Goal: Information Seeking & Learning: Learn about a topic

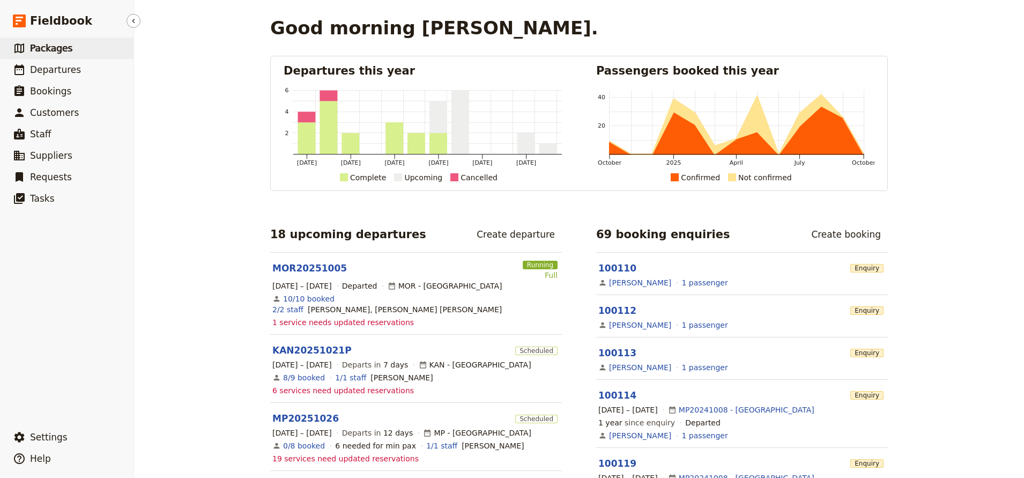
click at [55, 50] on span "Packages" at bounding box center [51, 48] width 42 height 11
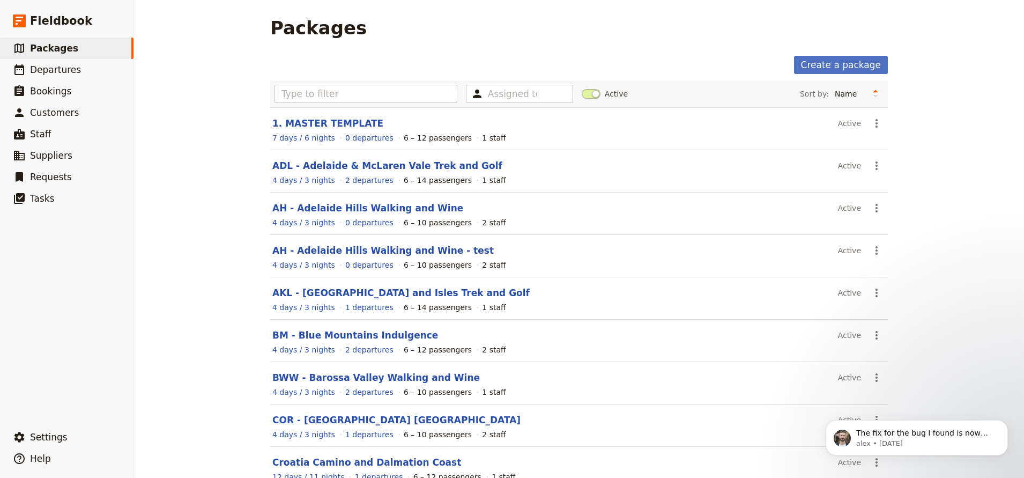
scroll to position [106, 0]
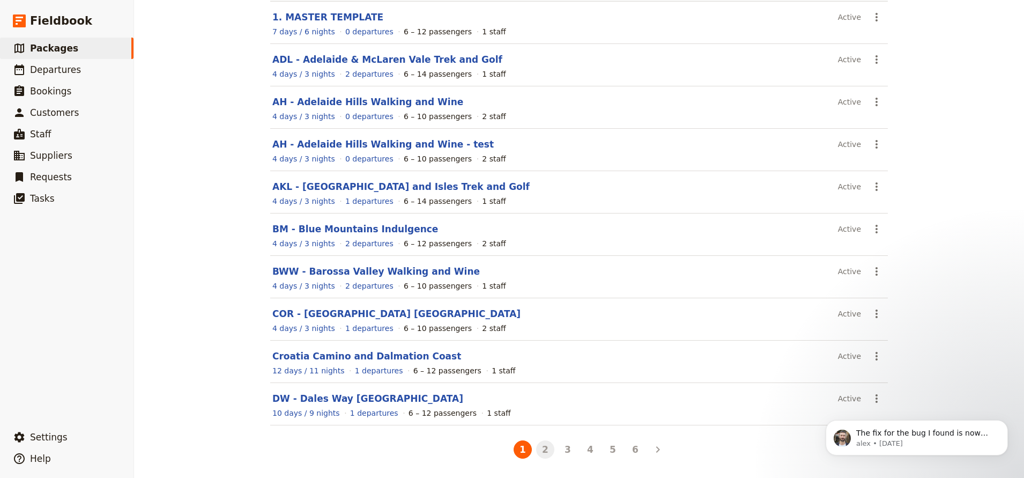
click at [543, 452] on button "2" at bounding box center [545, 449] width 18 height 18
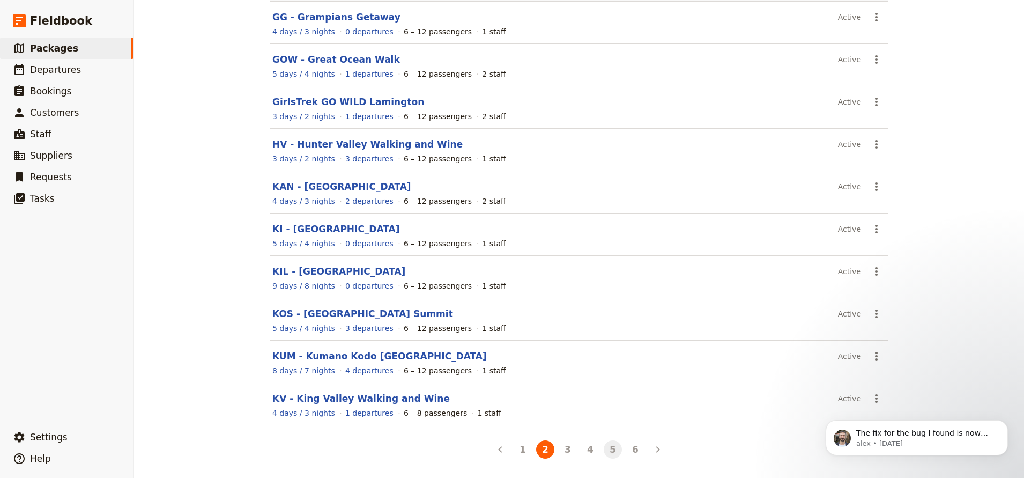
click at [604, 451] on button "5" at bounding box center [613, 449] width 18 height 18
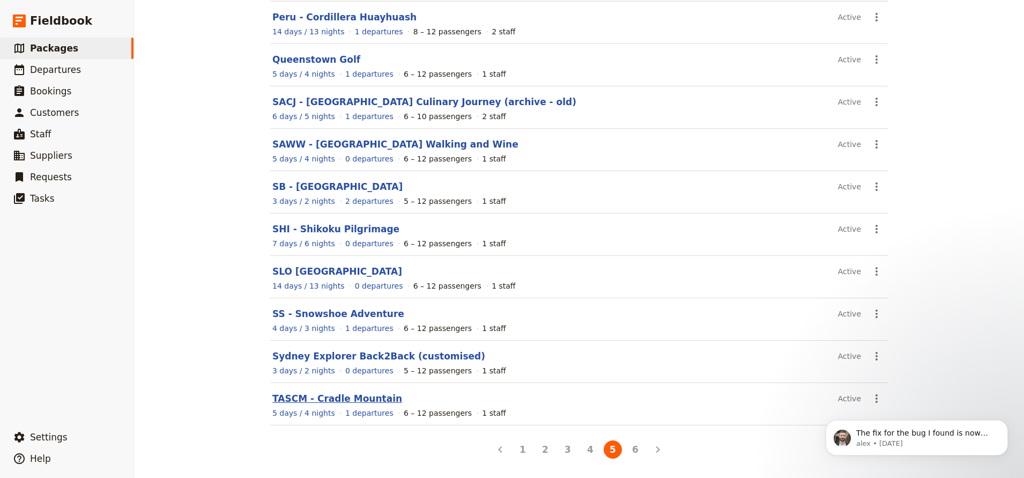
click at [351, 395] on link "TASCM - Cradle Mountain" at bounding box center [337, 398] width 130 height 11
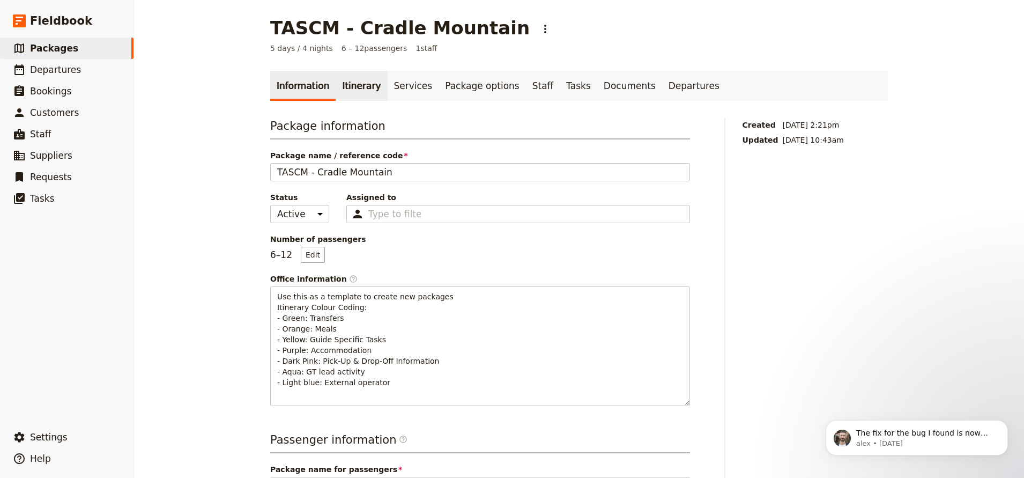
click at [351, 81] on link "Itinerary" at bounding box center [361, 86] width 51 height 30
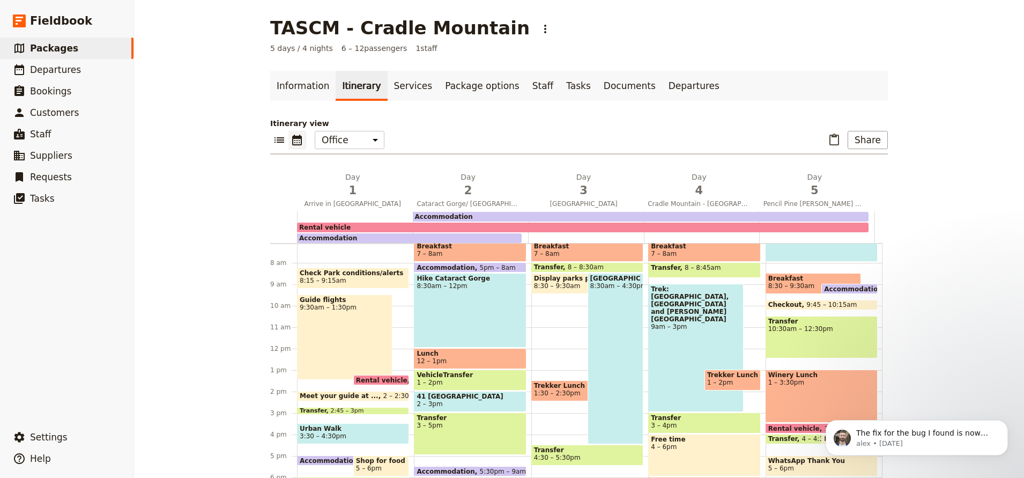
scroll to position [161, 0]
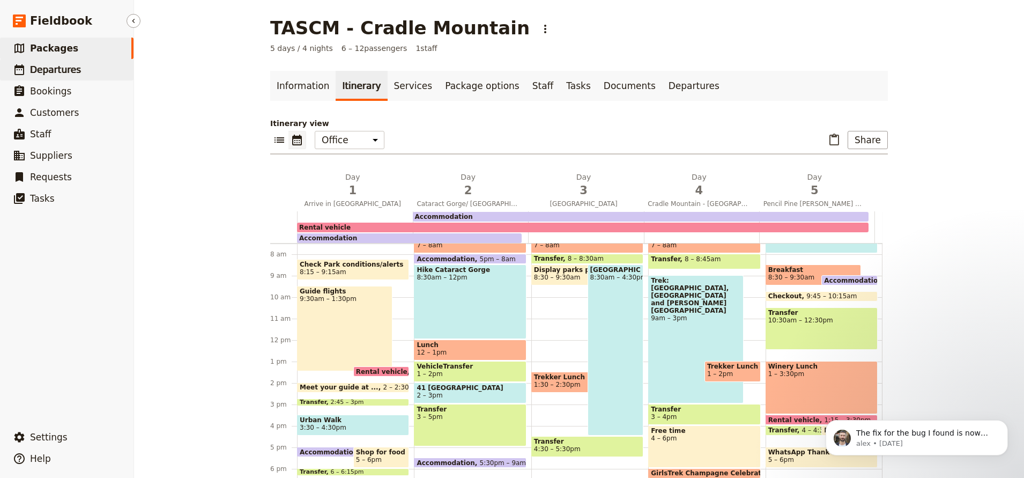
click at [71, 69] on span "Departures" at bounding box center [55, 69] width 51 height 11
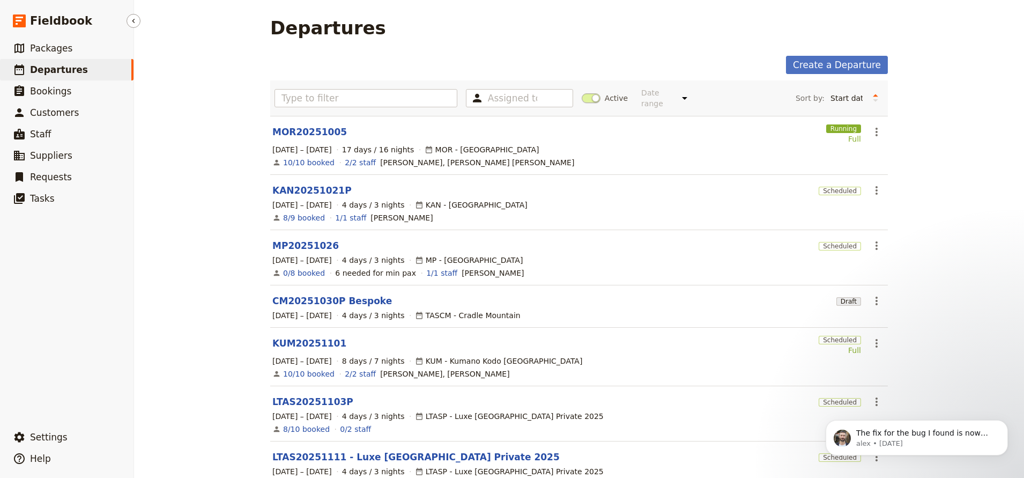
click at [26, 66] on link "​ Departures" at bounding box center [66, 69] width 133 height 21
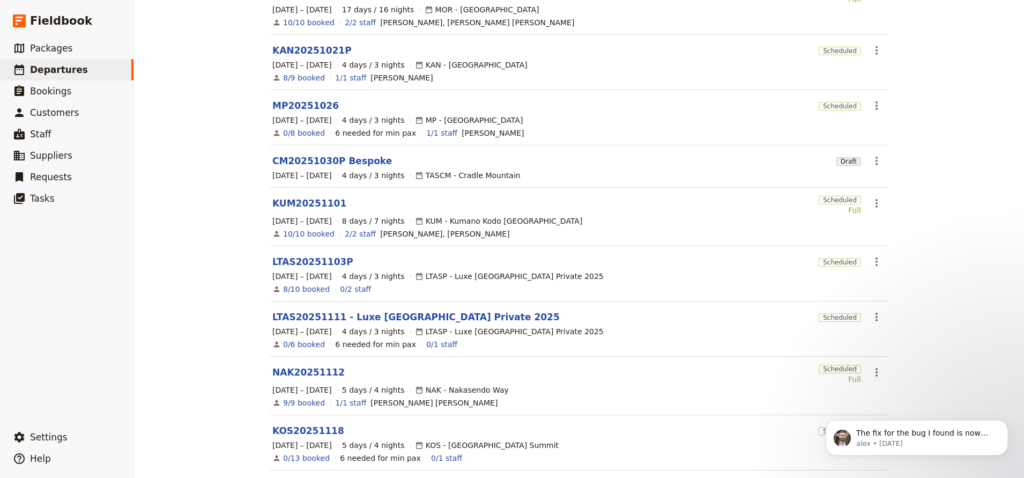
scroll to position [161, 0]
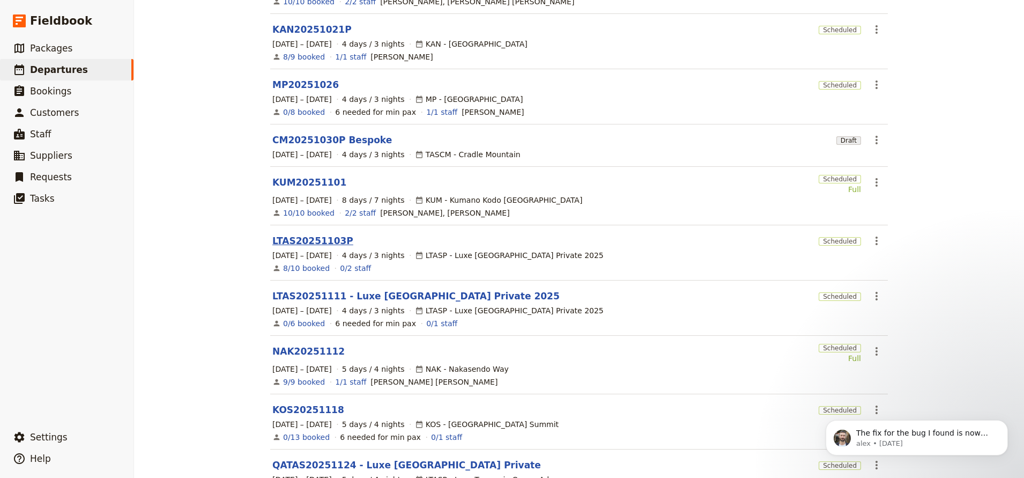
click at [296, 234] on link "LTAS20251103P" at bounding box center [312, 240] width 81 height 13
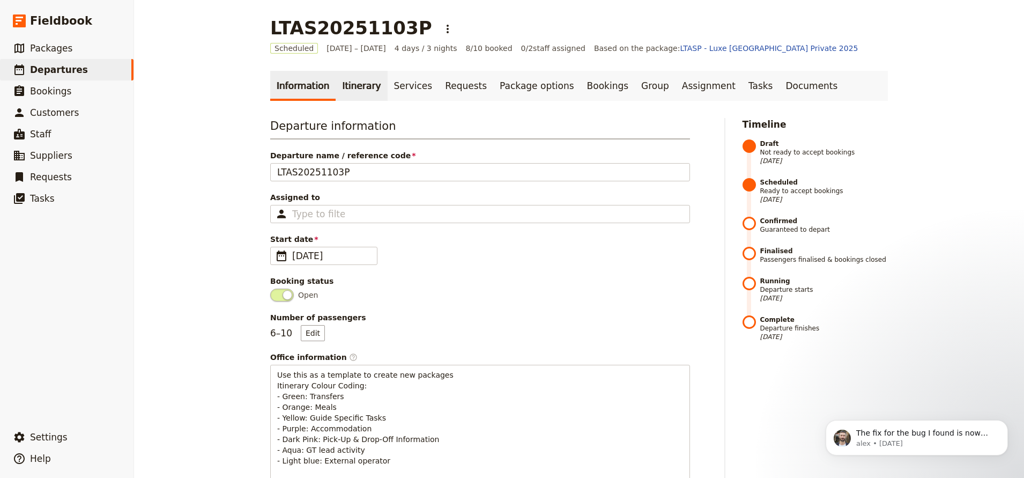
click at [338, 92] on link "Itinerary" at bounding box center [361, 86] width 51 height 30
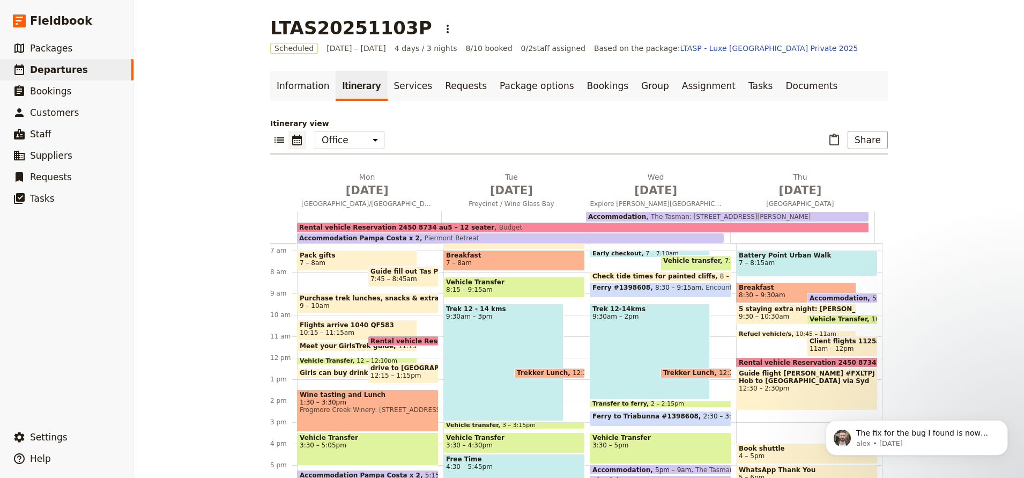
scroll to position [161, 0]
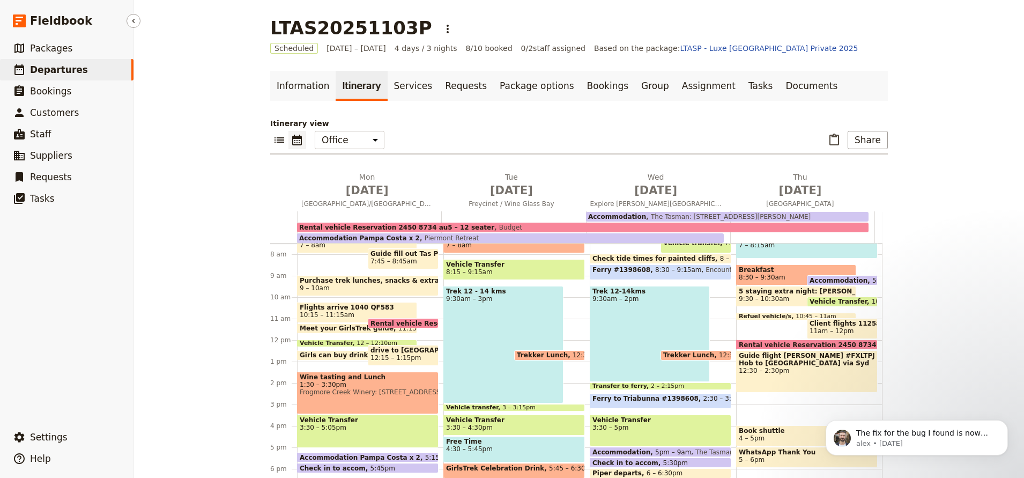
click at [62, 64] on span "Departures" at bounding box center [59, 69] width 58 height 11
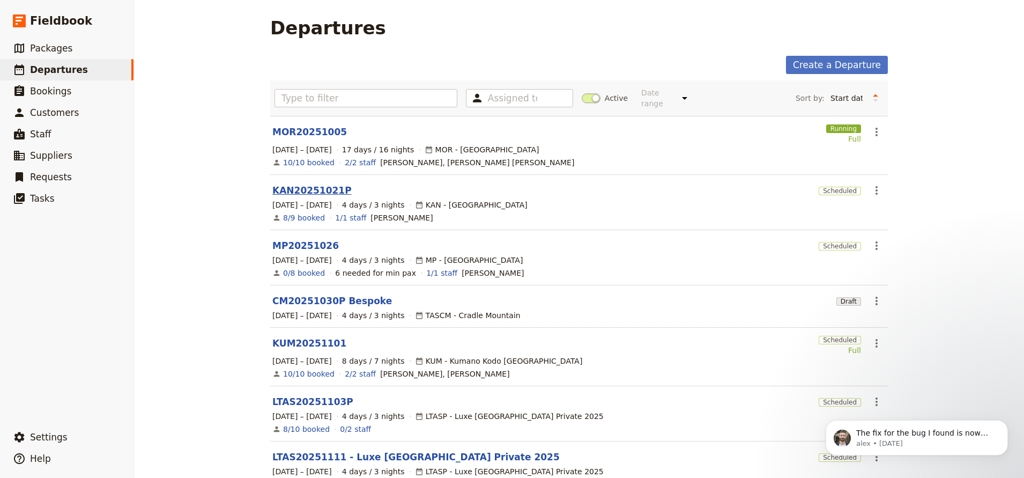
click at [314, 184] on link "KAN20251021P" at bounding box center [311, 190] width 79 height 13
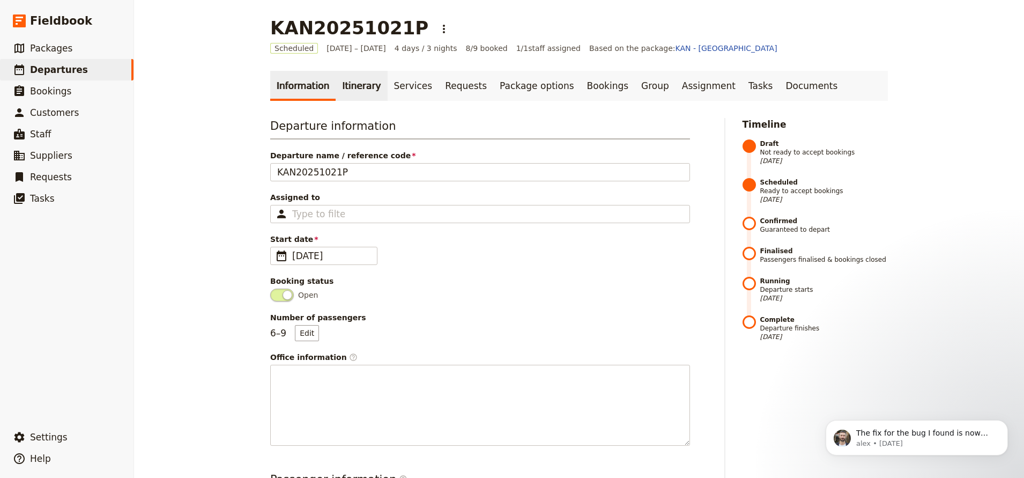
click at [351, 90] on link "Itinerary" at bounding box center [361, 86] width 51 height 30
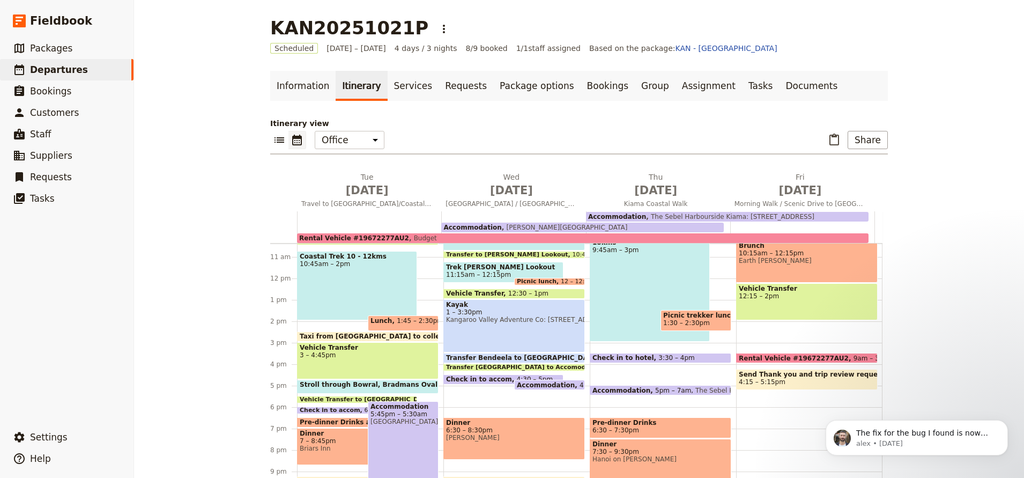
scroll to position [115, 0]
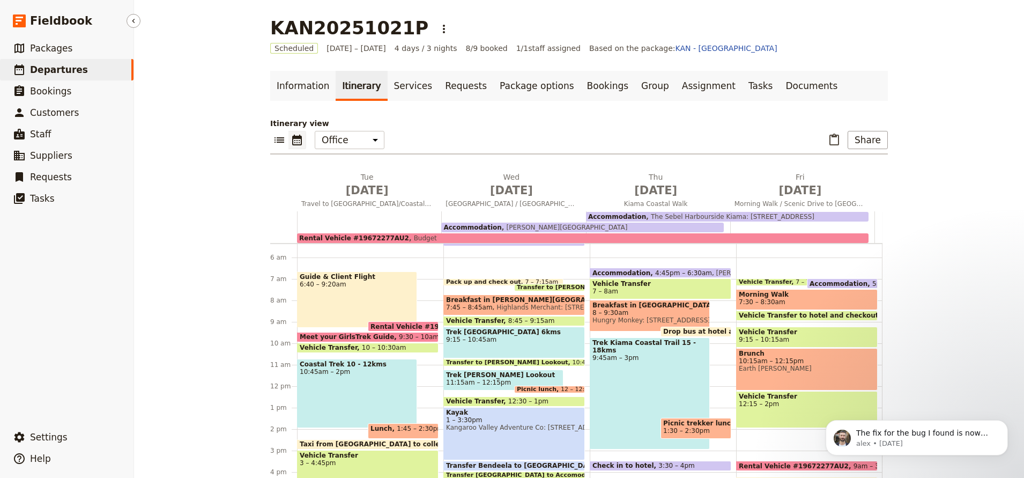
click at [70, 68] on span "Departures" at bounding box center [59, 69] width 58 height 11
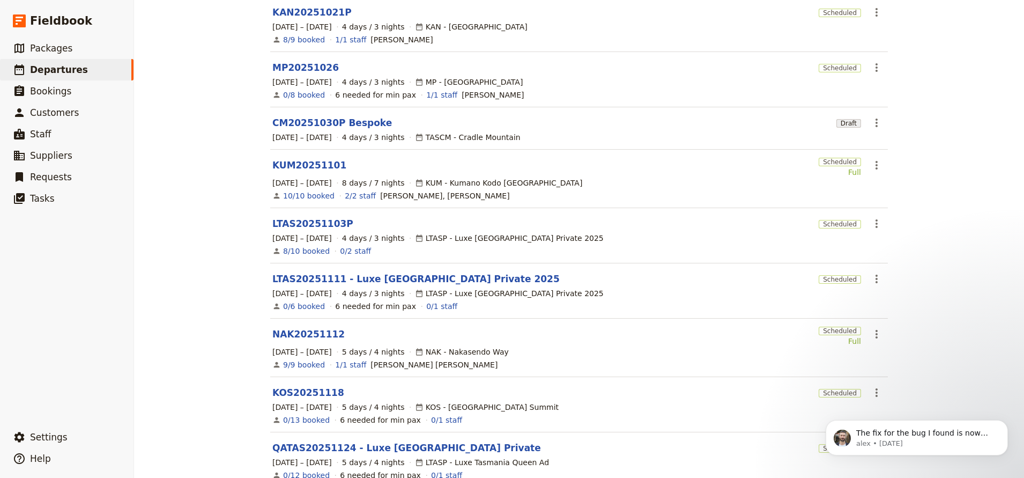
scroll to position [232, 0]
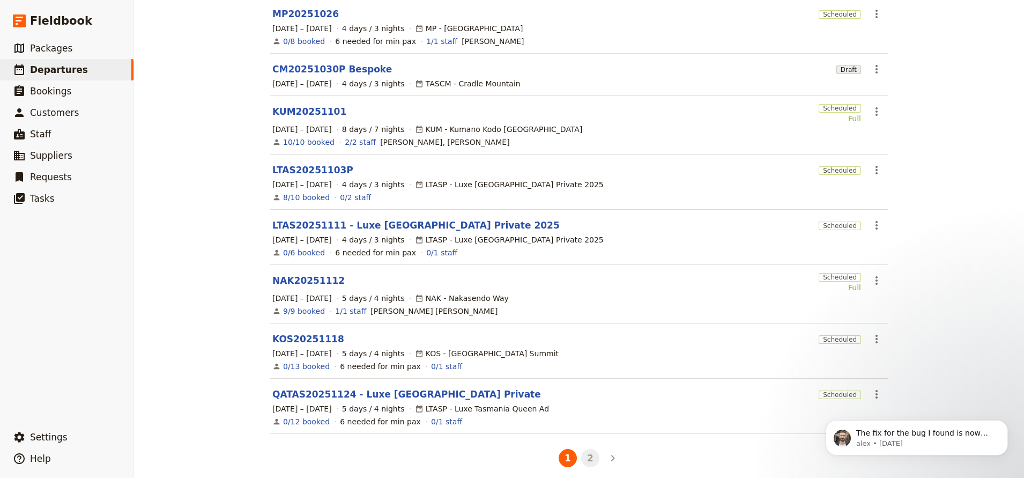
click at [592, 451] on button "2" at bounding box center [590, 458] width 18 height 18
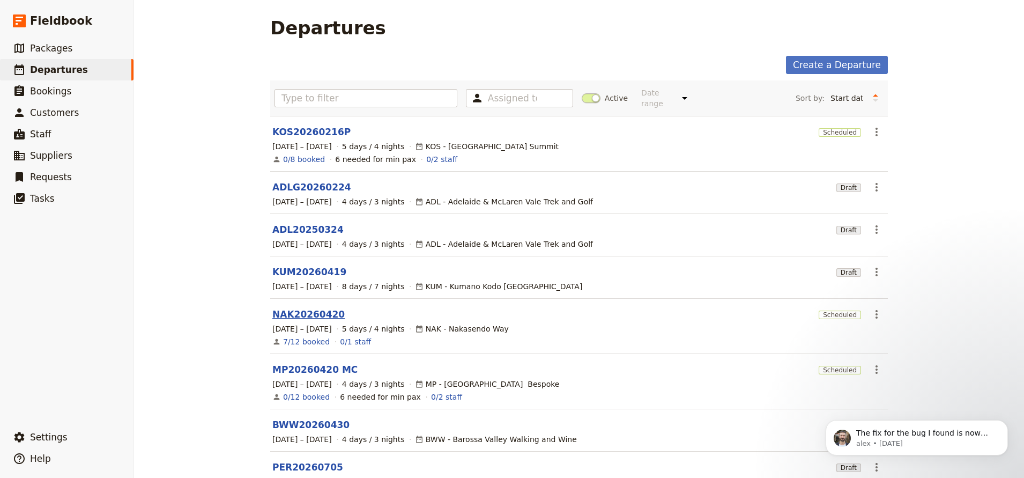
click at [322, 308] on link "NAK20260420" at bounding box center [308, 314] width 72 height 13
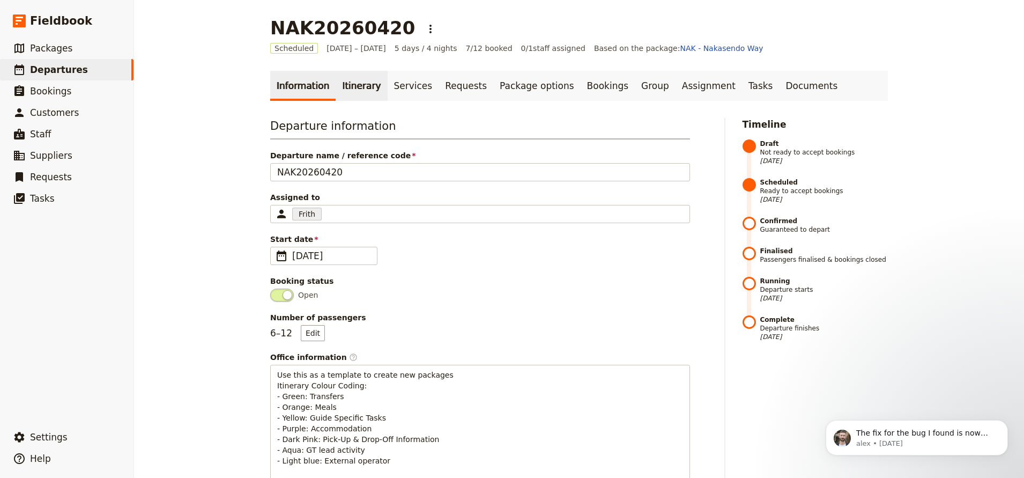
click at [346, 75] on link "Itinerary" at bounding box center [361, 86] width 51 height 30
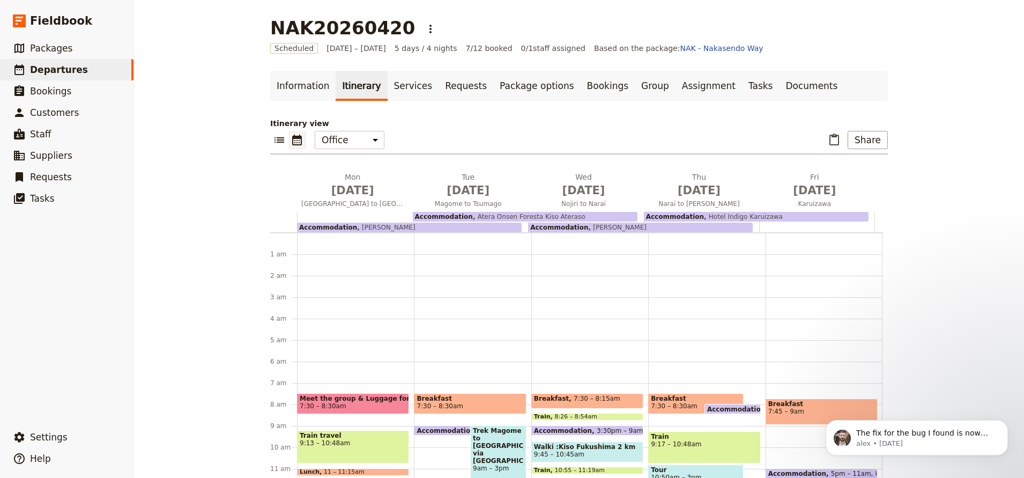
scroll to position [139, 0]
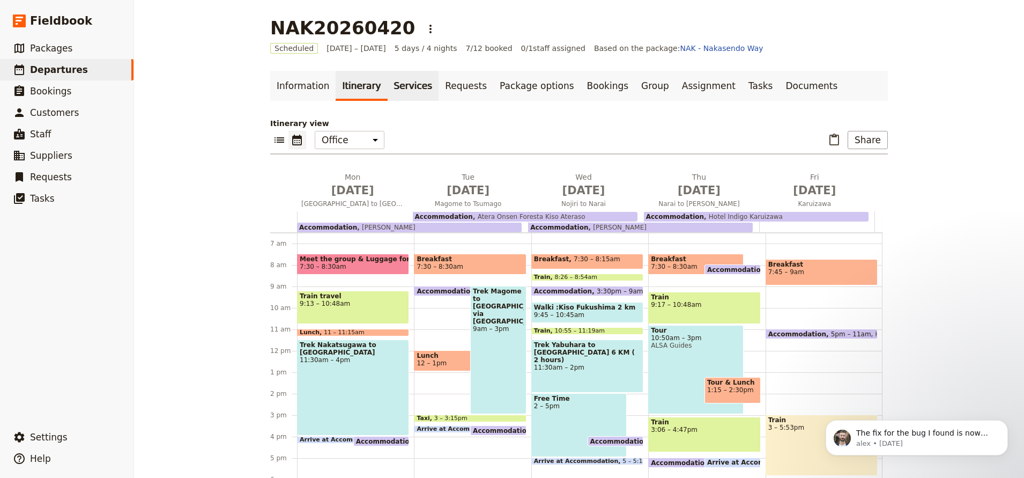
click at [404, 88] on link "Services" at bounding box center [413, 86] width 51 height 30
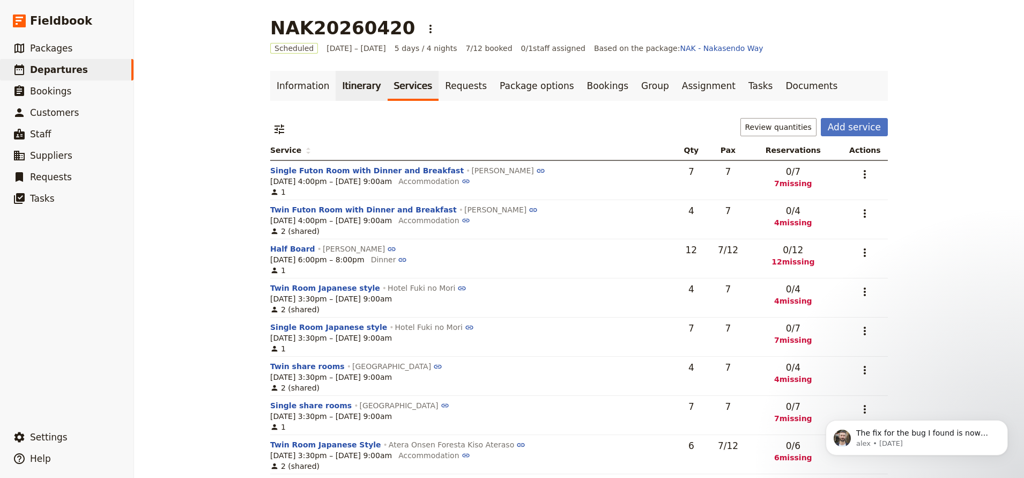
click at [348, 88] on link "Itinerary" at bounding box center [361, 86] width 51 height 30
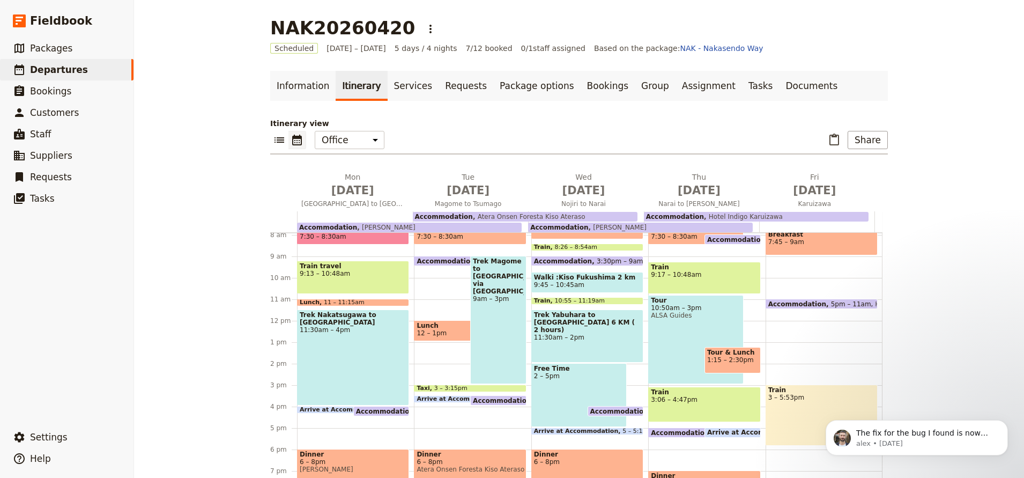
scroll to position [247, 0]
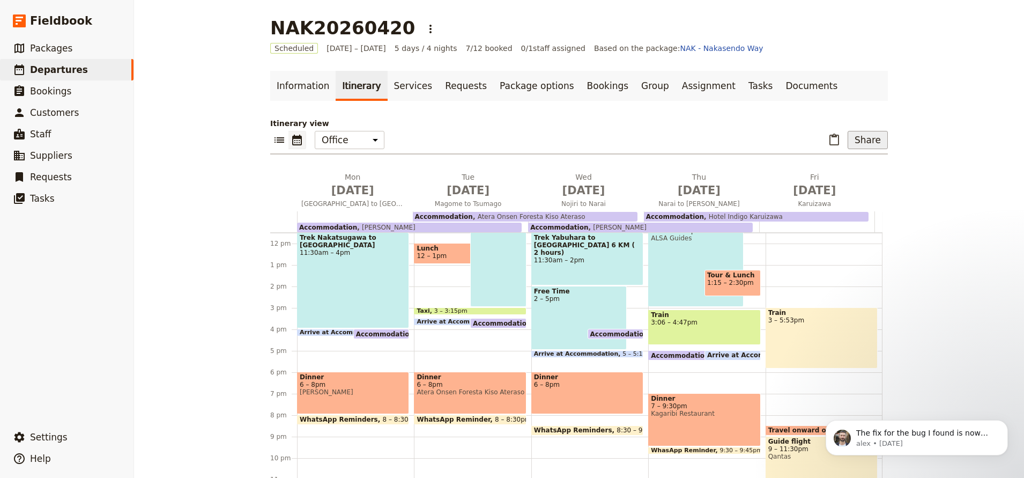
click at [875, 143] on button "Share" at bounding box center [868, 140] width 40 height 18
click at [866, 179] on span "Passenger itinerary" at bounding box center [840, 178] width 72 height 11
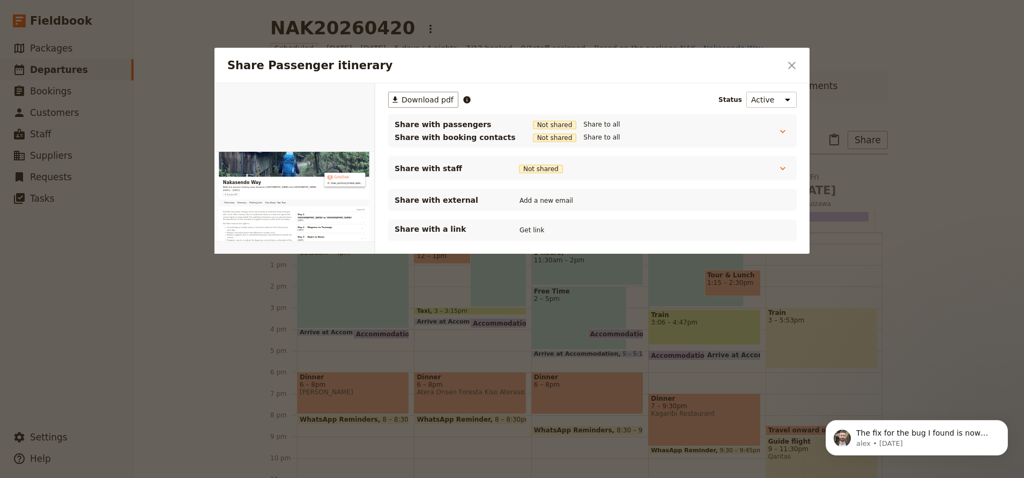
scroll to position [0, 0]
click at [539, 234] on button "Get link" at bounding box center [532, 230] width 30 height 12
click at [792, 63] on icon "Close dialog" at bounding box center [791, 65] width 13 height 13
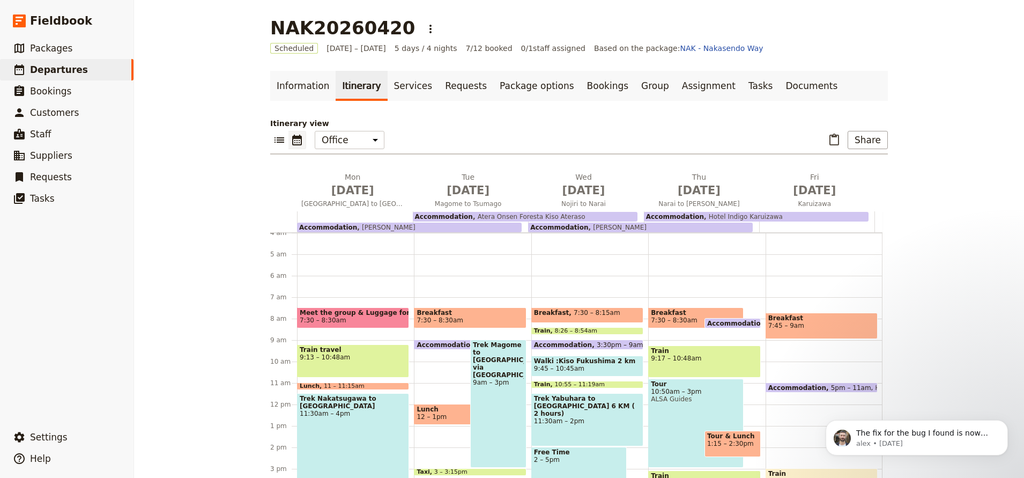
scroll to position [139, 0]
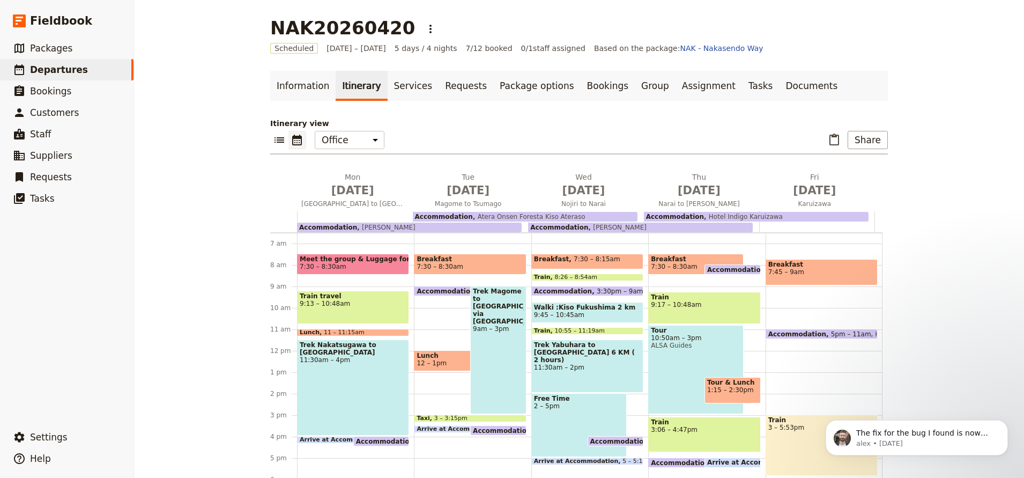
click at [362, 257] on span "Meet the group & Luggage forwarding arranged" at bounding box center [353, 259] width 107 height 8
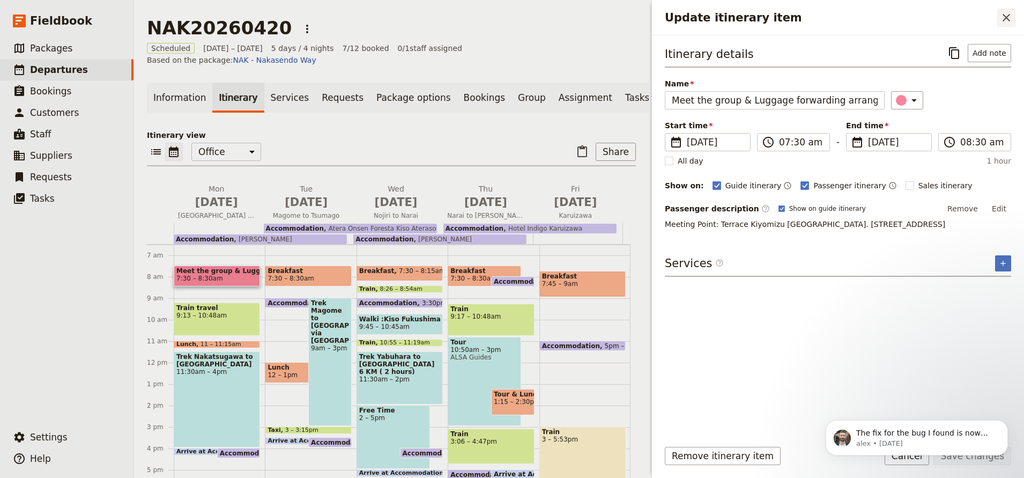
click at [1006, 17] on icon "Close drawer" at bounding box center [1007, 18] width 8 height 8
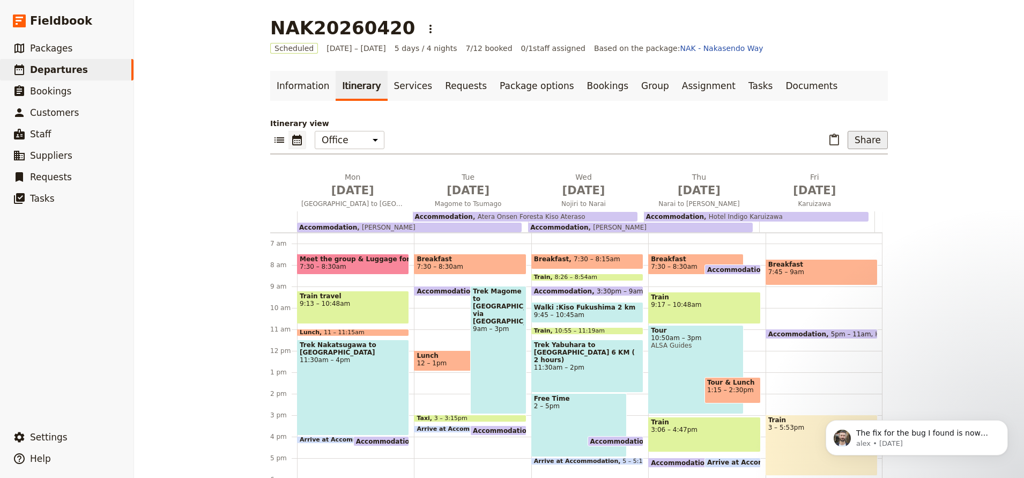
click at [873, 136] on button "Share" at bounding box center [868, 140] width 40 height 18
click at [860, 166] on span "Guide itinerary" at bounding box center [832, 163] width 56 height 11
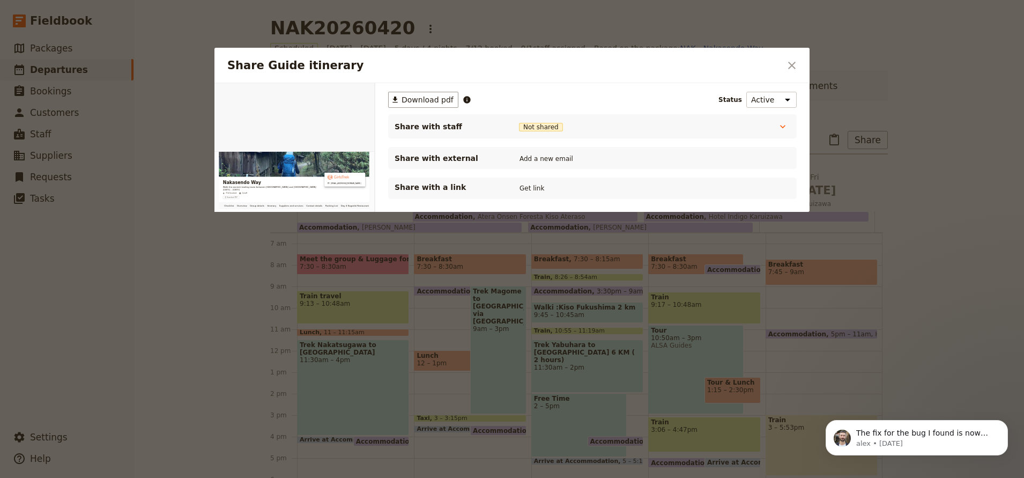
scroll to position [0, 0]
click at [795, 66] on icon "Close dialog" at bounding box center [791, 65] width 13 height 13
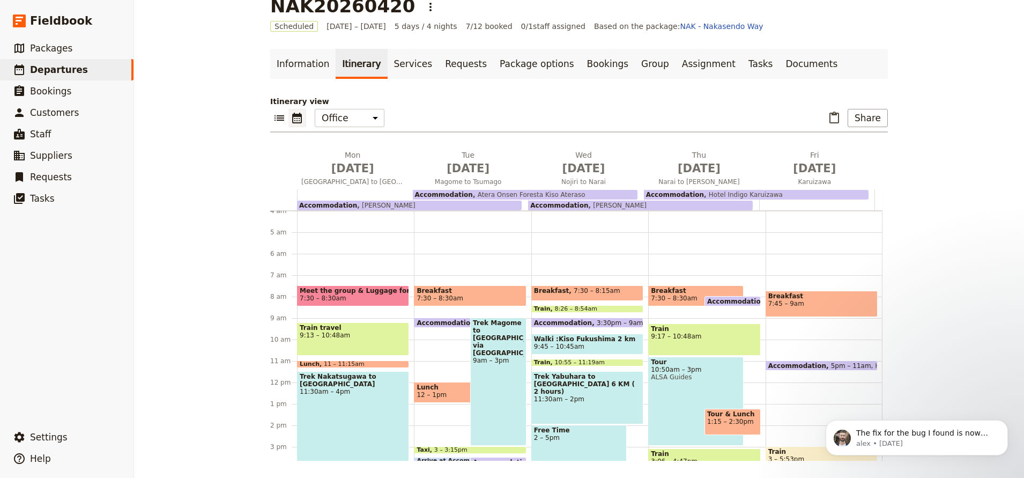
scroll to position [139, 0]
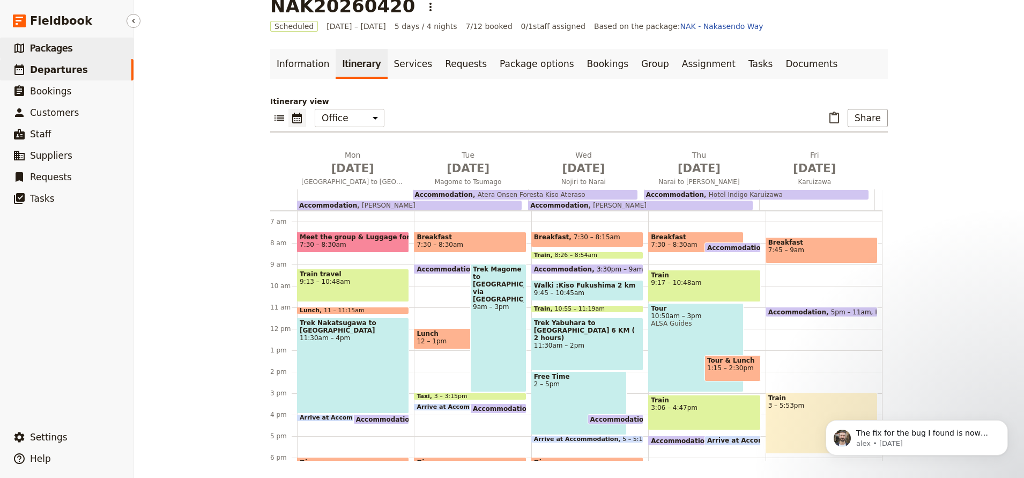
click at [50, 53] on span "Packages" at bounding box center [51, 48] width 42 height 11
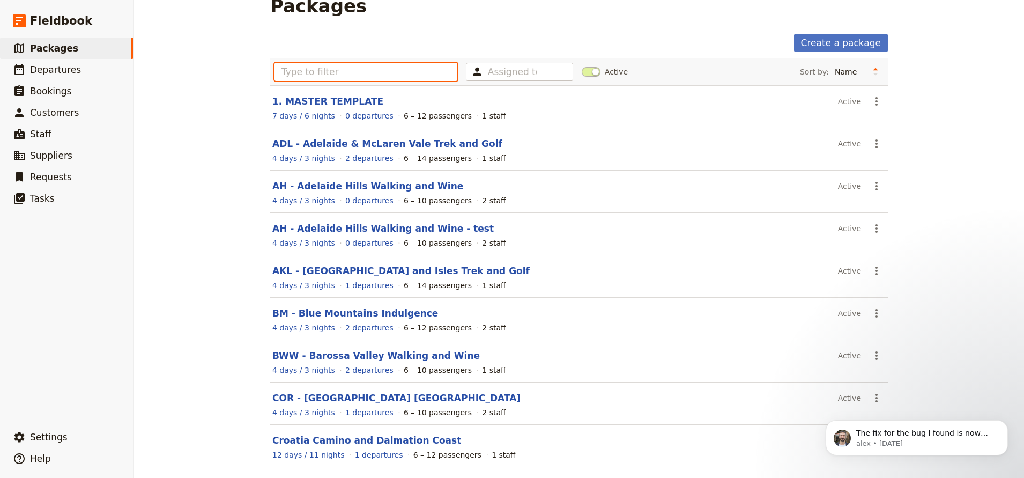
click at [395, 72] on input "text" at bounding box center [365, 72] width 183 height 18
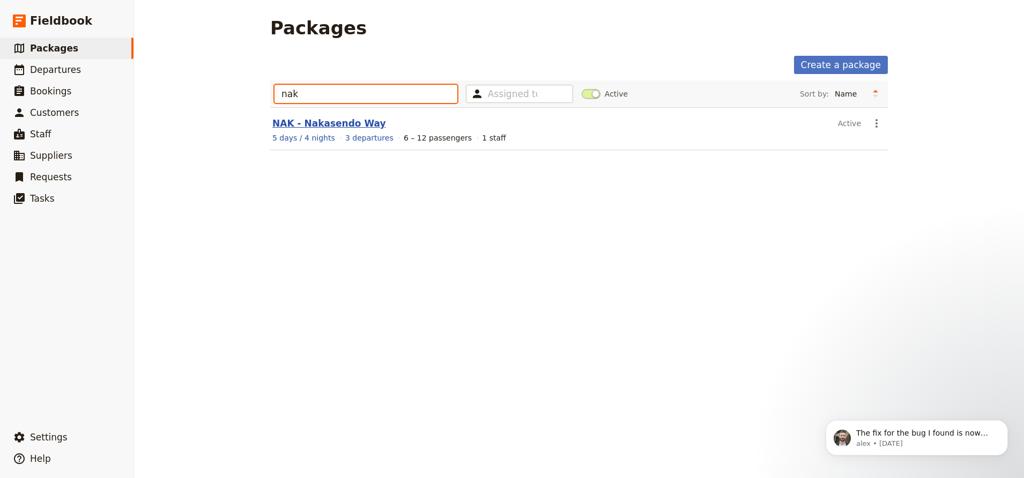
type input "nak"
click at [361, 126] on link "NAK - Nakasendo Way" at bounding box center [329, 123] width 114 height 11
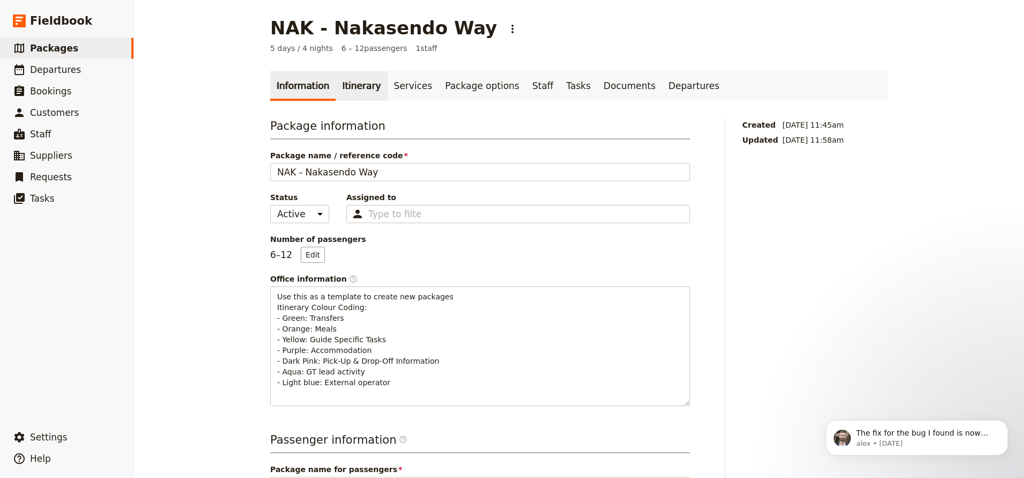
click at [339, 81] on link "Itinerary" at bounding box center [361, 86] width 51 height 30
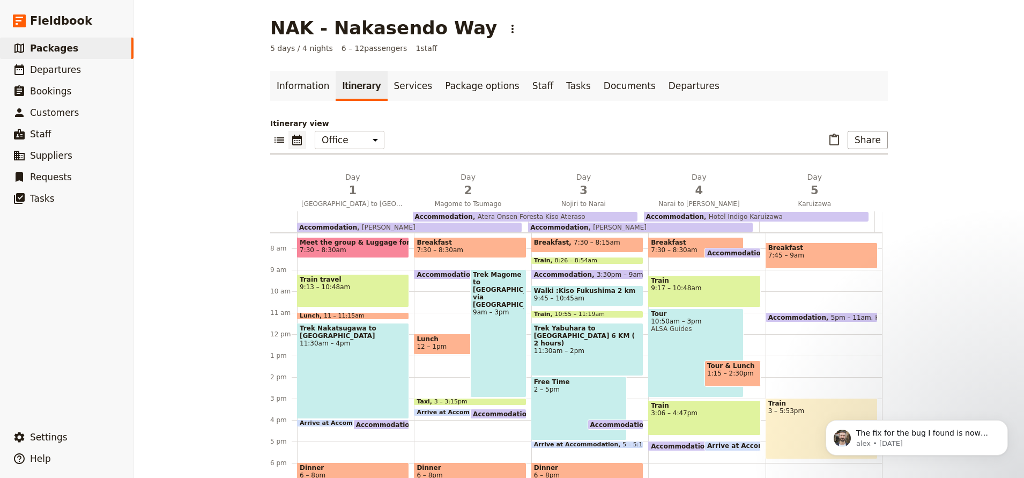
scroll to position [139, 0]
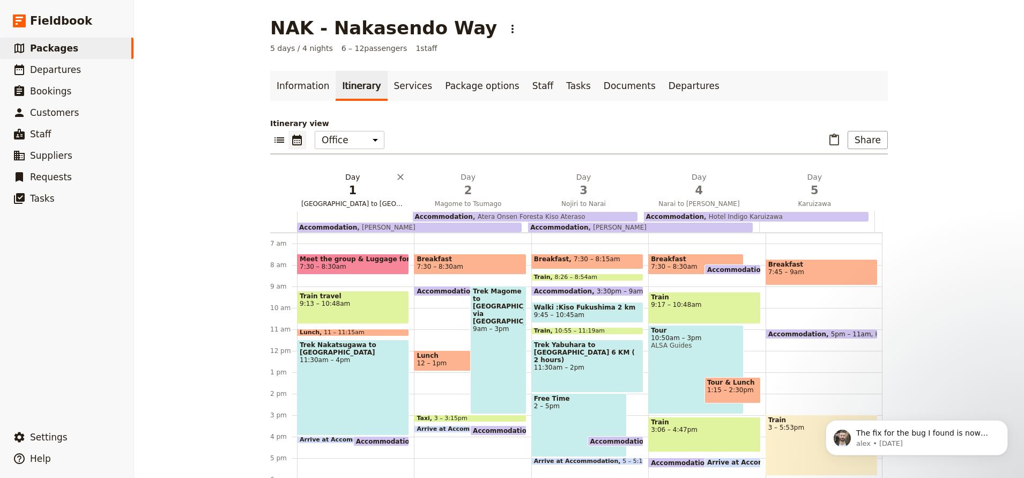
click at [361, 195] on span "1" at bounding box center [352, 190] width 102 height 16
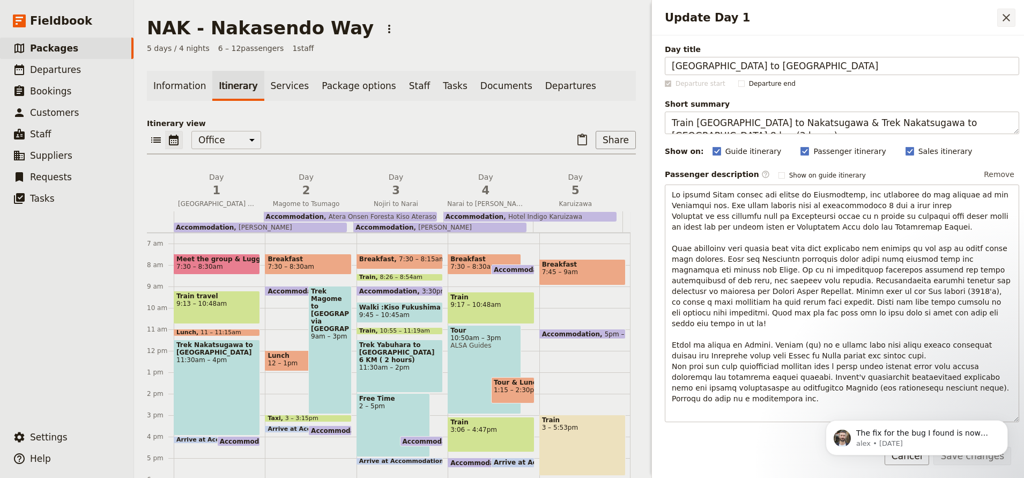
click at [1010, 17] on icon "Close drawer" at bounding box center [1006, 17] width 13 height 13
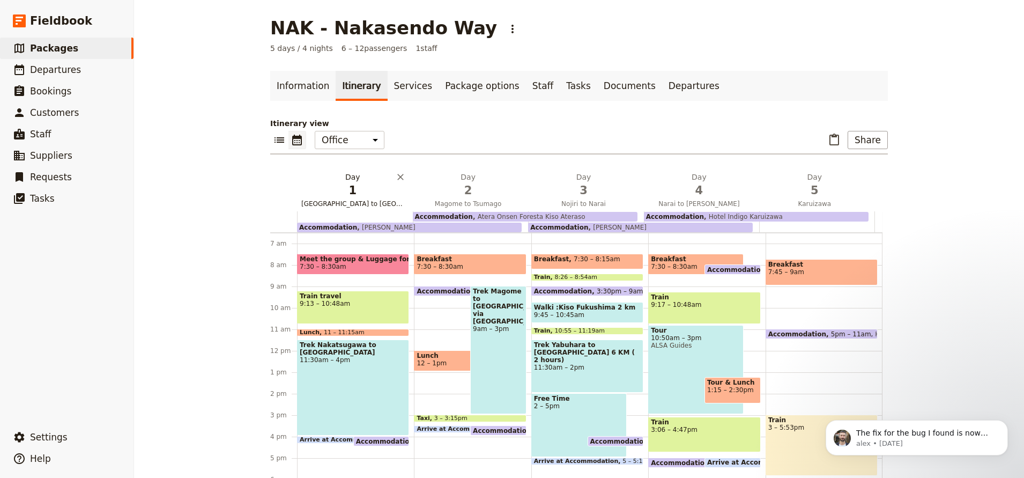
click at [354, 197] on span "1" at bounding box center [352, 190] width 102 height 16
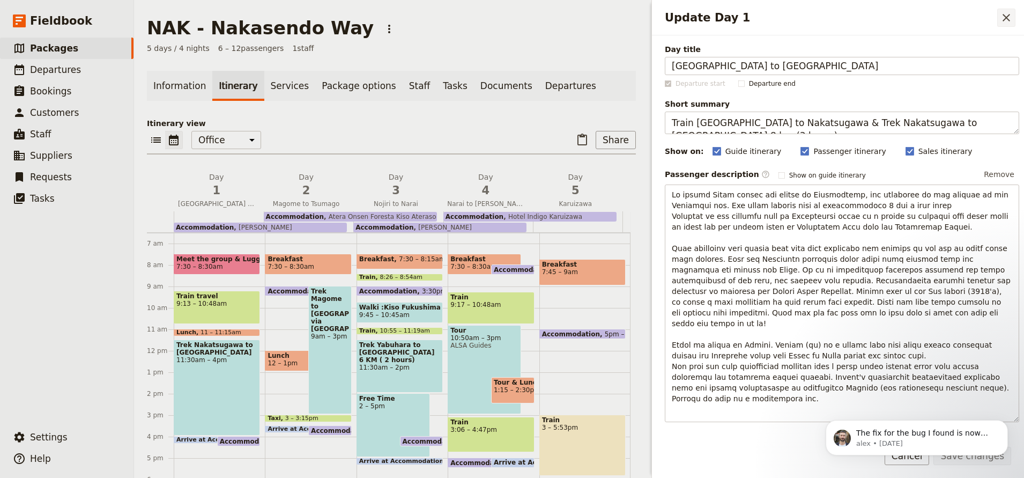
click at [1008, 17] on icon "Close drawer" at bounding box center [1006, 17] width 13 height 13
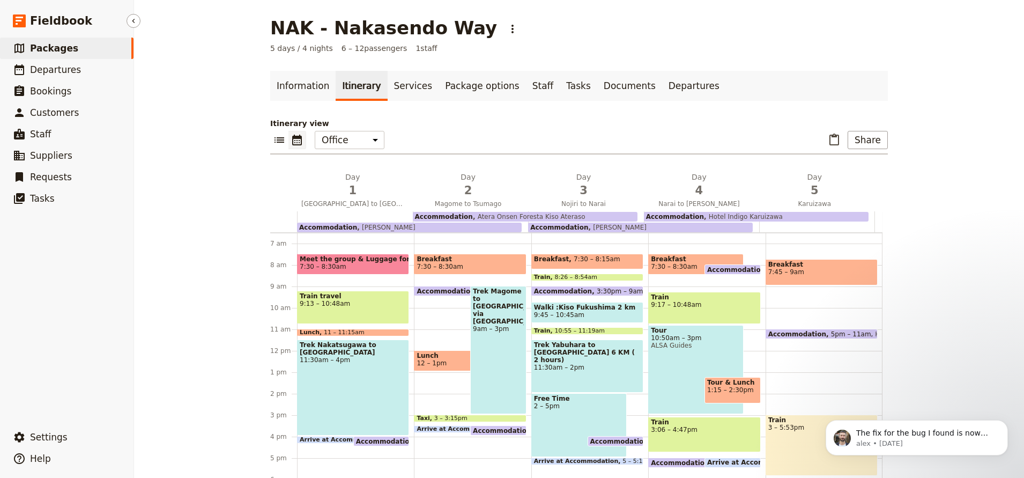
click at [75, 42] on link "​ Packages" at bounding box center [66, 48] width 133 height 21
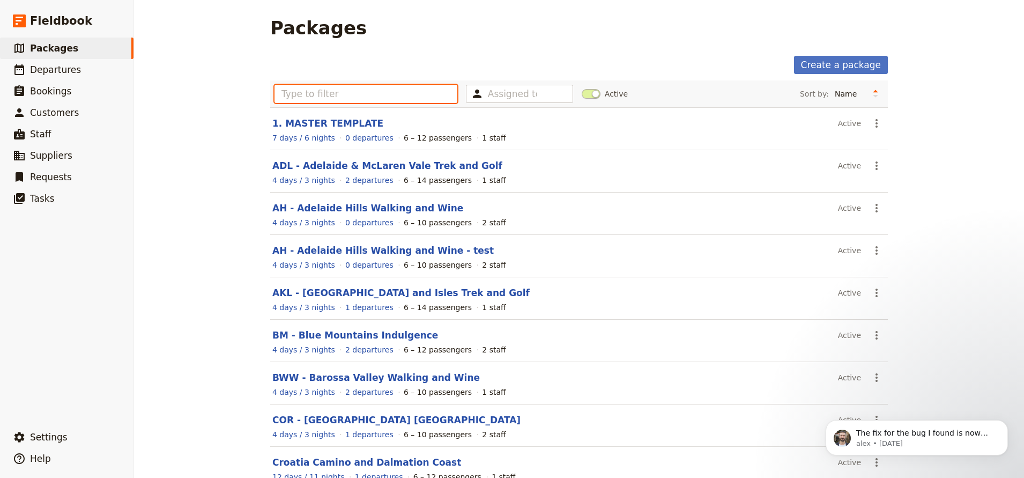
click at [346, 98] on input "text" at bounding box center [365, 94] width 183 height 18
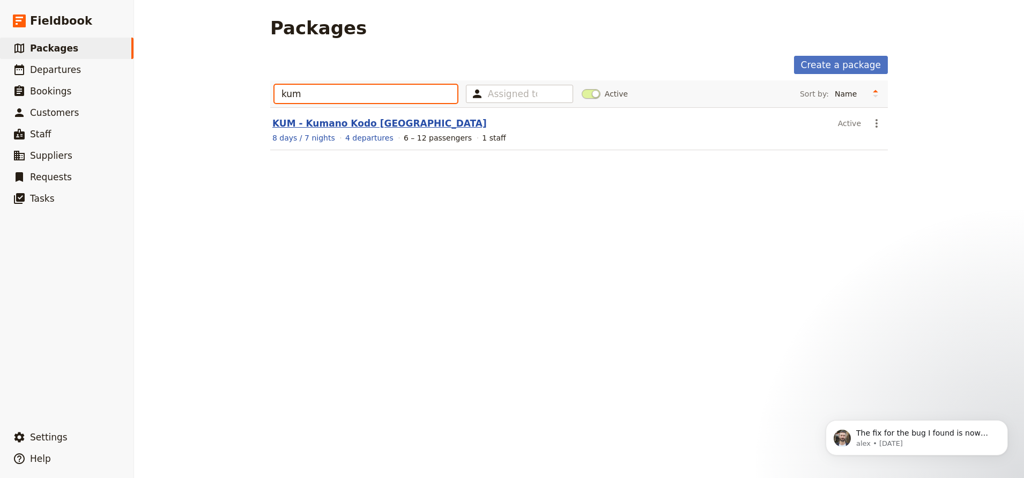
type input "kum"
click at [354, 123] on link "KUM - Kumano Kodo Japan" at bounding box center [379, 123] width 214 height 11
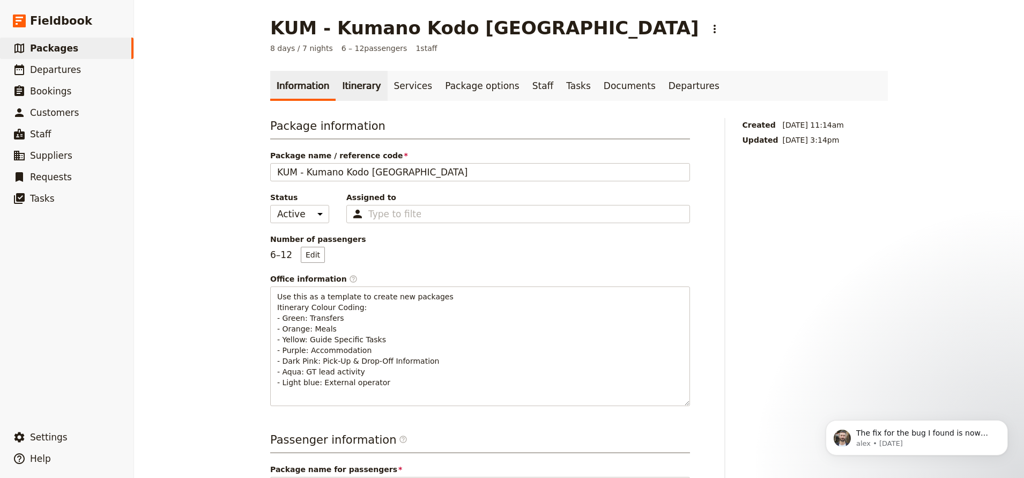
click at [336, 94] on link "Itinerary" at bounding box center [361, 86] width 51 height 30
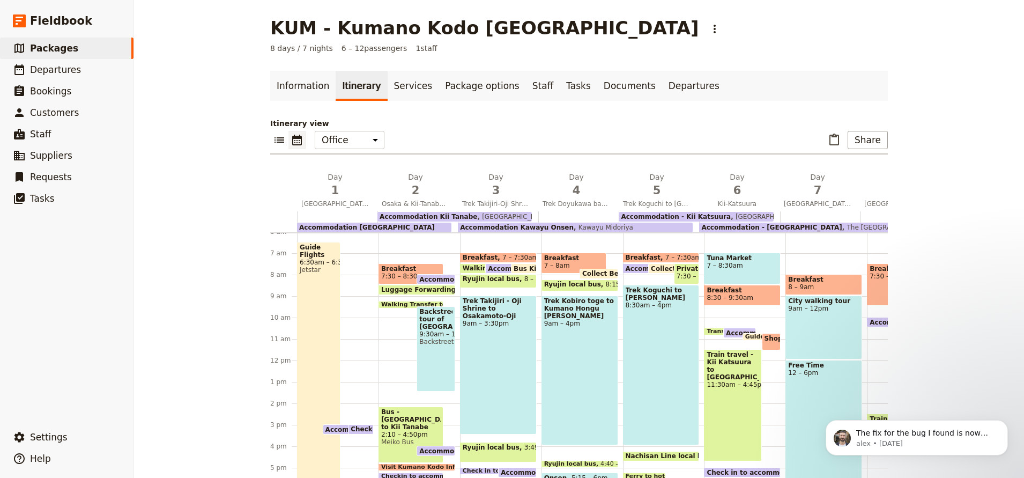
scroll to position [112, 0]
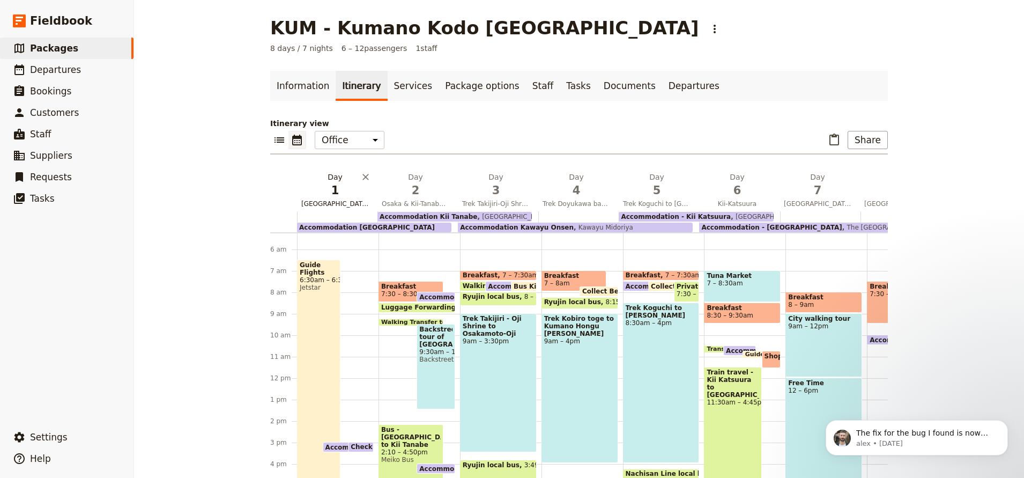
click at [339, 187] on span "1" at bounding box center [335, 190] width 68 height 16
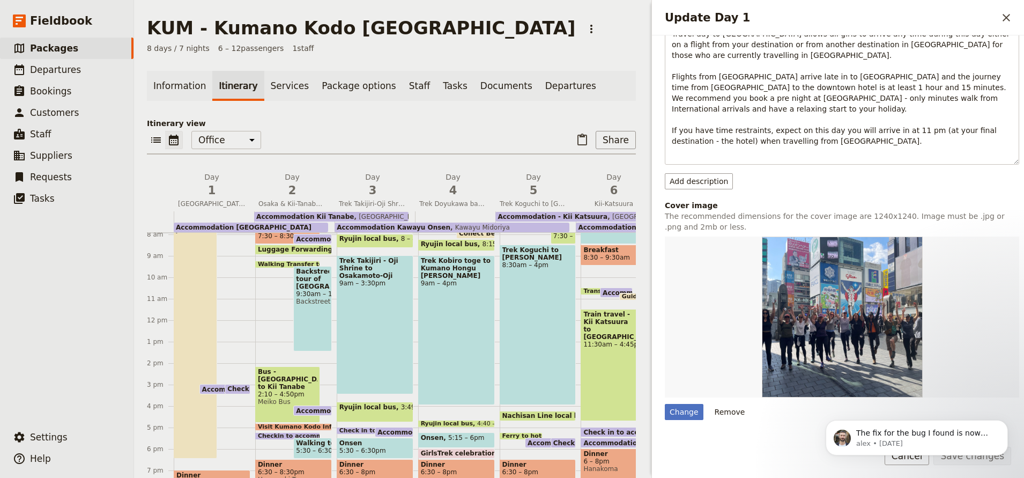
scroll to position [273, 0]
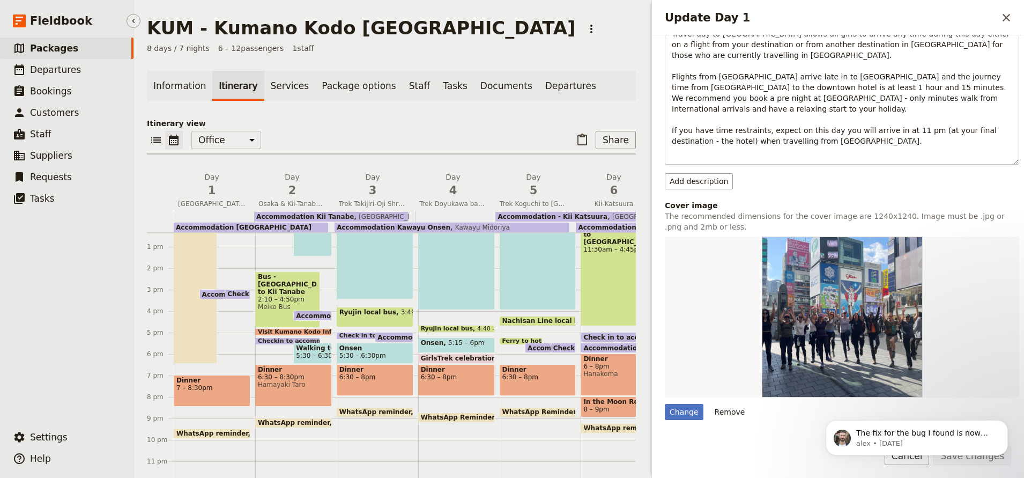
click at [81, 41] on link "​ Packages" at bounding box center [66, 48] width 133 height 21
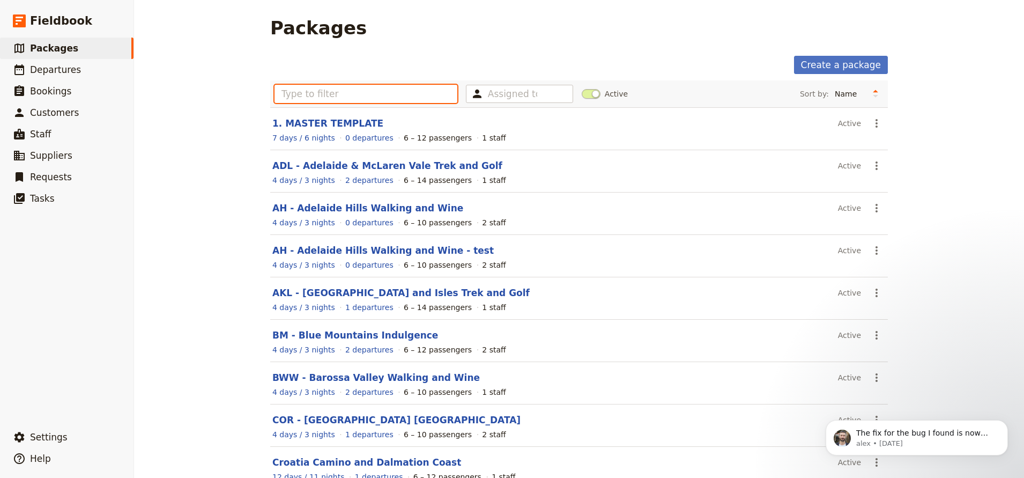
click at [318, 95] on input "text" at bounding box center [365, 94] width 183 height 18
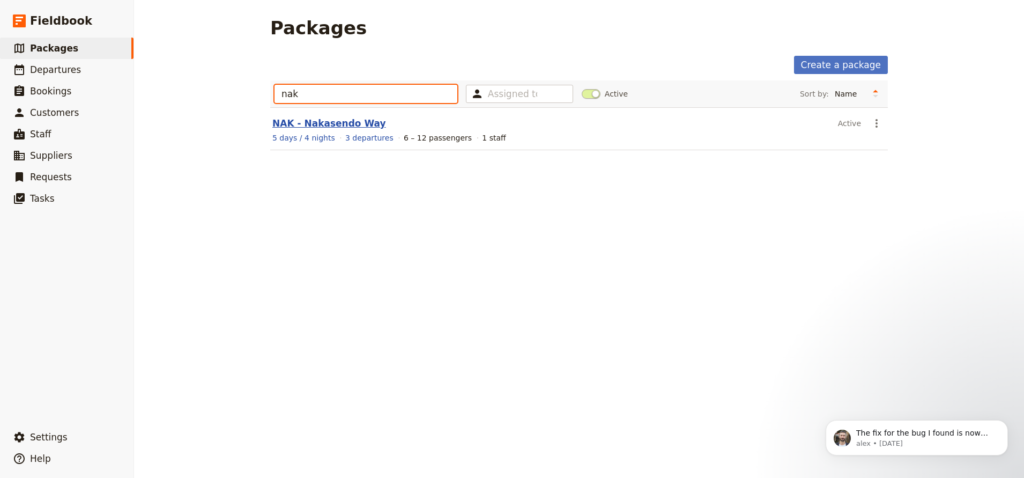
type input "nak"
click at [322, 125] on link "NAK - Nakasendo Way" at bounding box center [329, 123] width 114 height 11
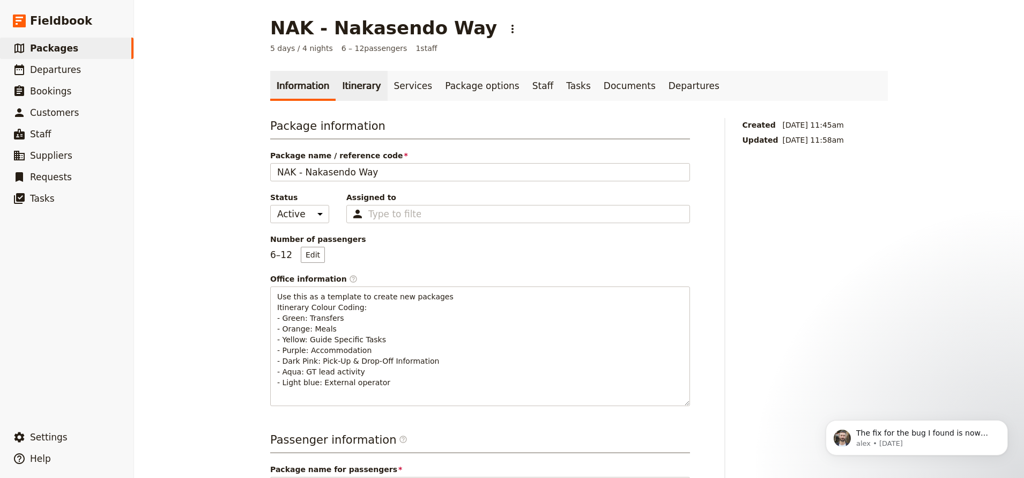
click at [343, 89] on link "Itinerary" at bounding box center [361, 86] width 51 height 30
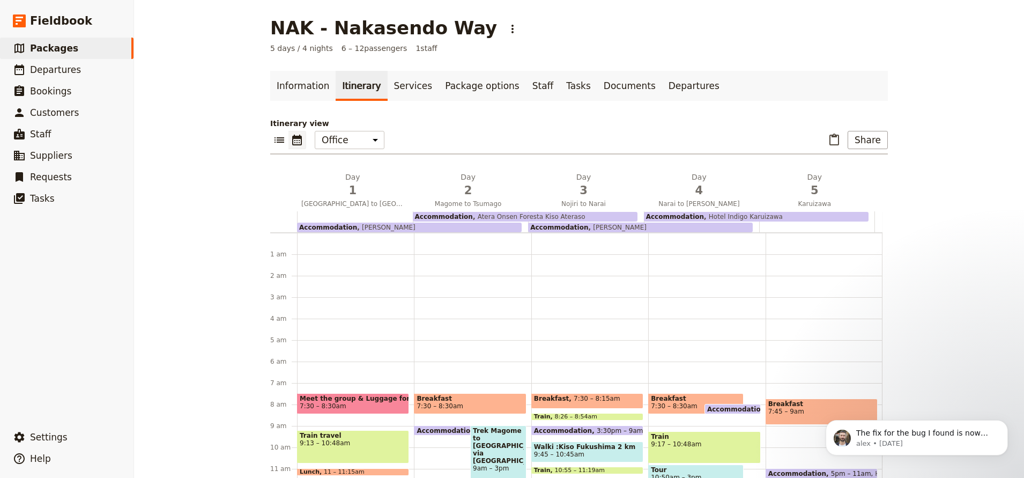
scroll to position [139, 0]
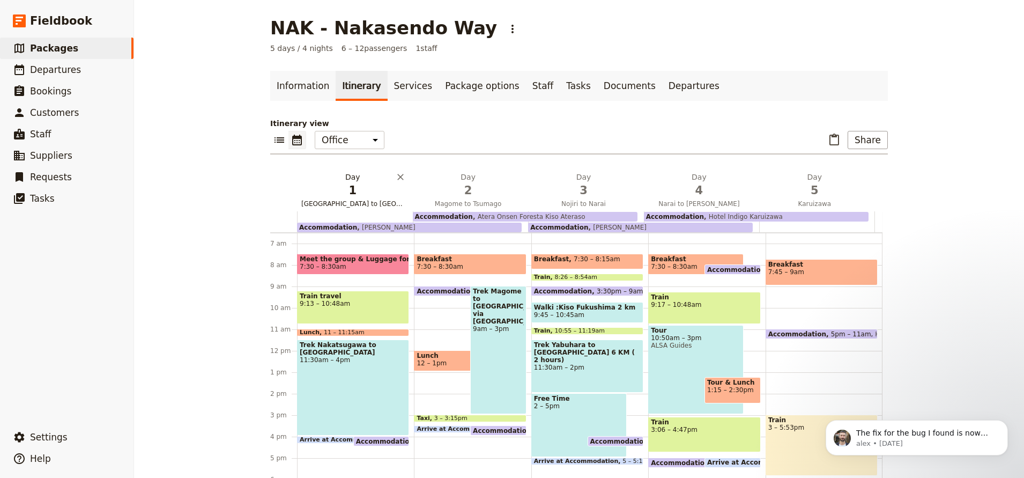
click at [359, 204] on span "Kyoto to Magome" at bounding box center [352, 203] width 111 height 9
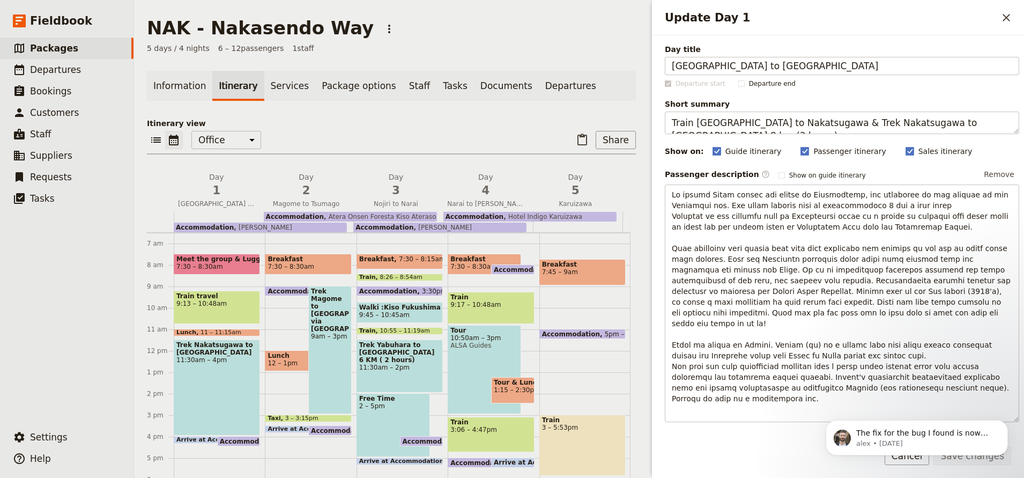
click at [211, 273] on span at bounding box center [216, 272] width 85 height 4
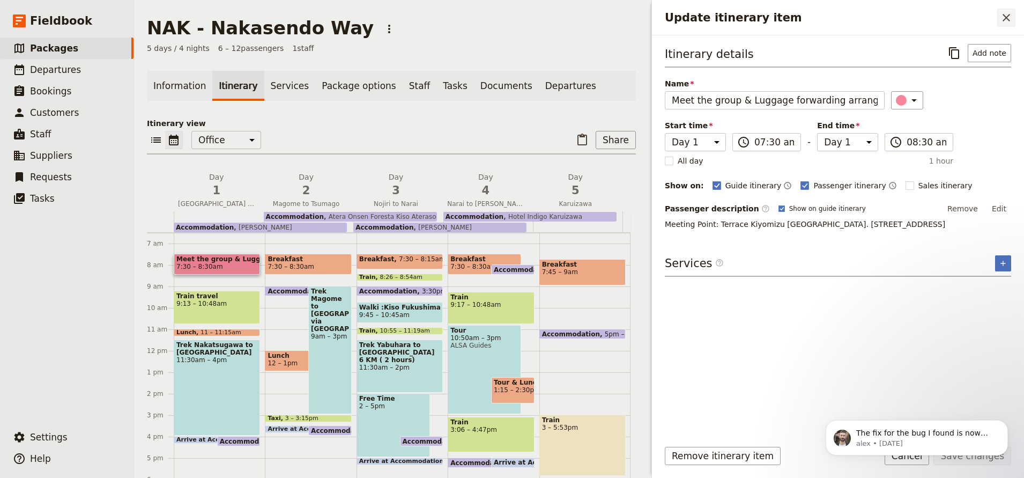
click at [1009, 24] on button "​" at bounding box center [1006, 18] width 18 height 18
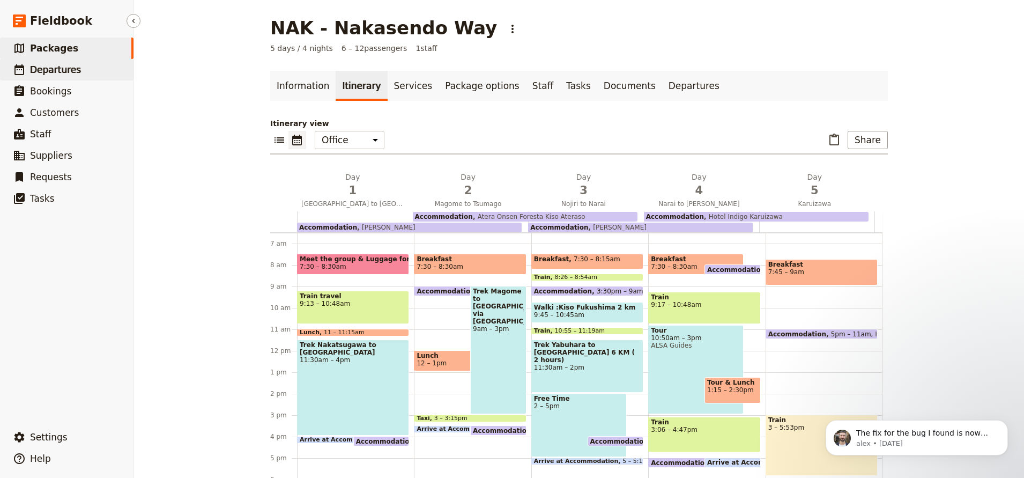
click at [48, 71] on span "Departures" at bounding box center [55, 69] width 51 height 11
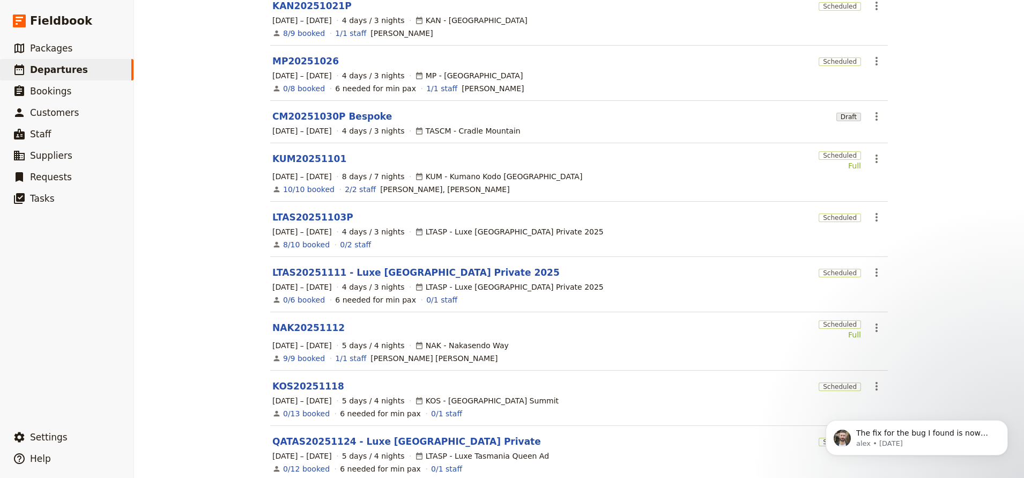
scroll to position [232, 0]
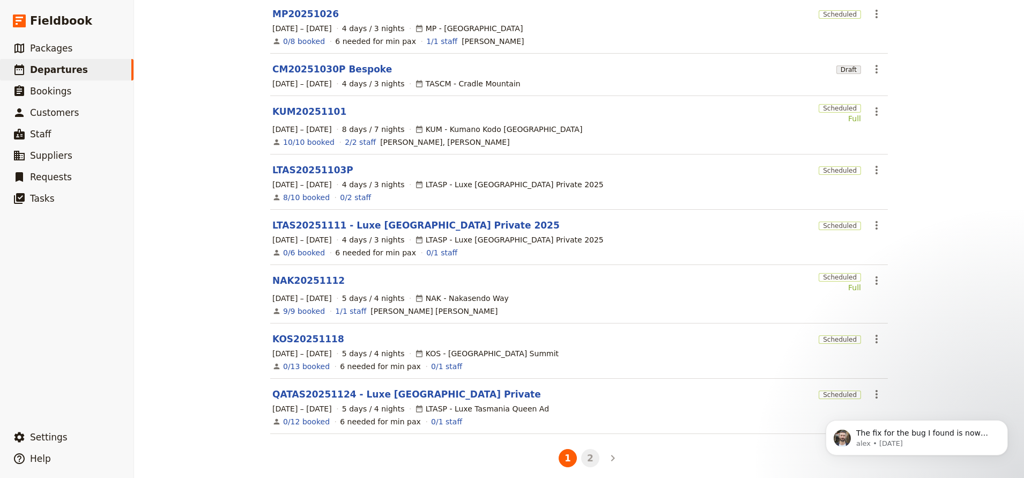
click at [588, 456] on button "2" at bounding box center [590, 458] width 18 height 18
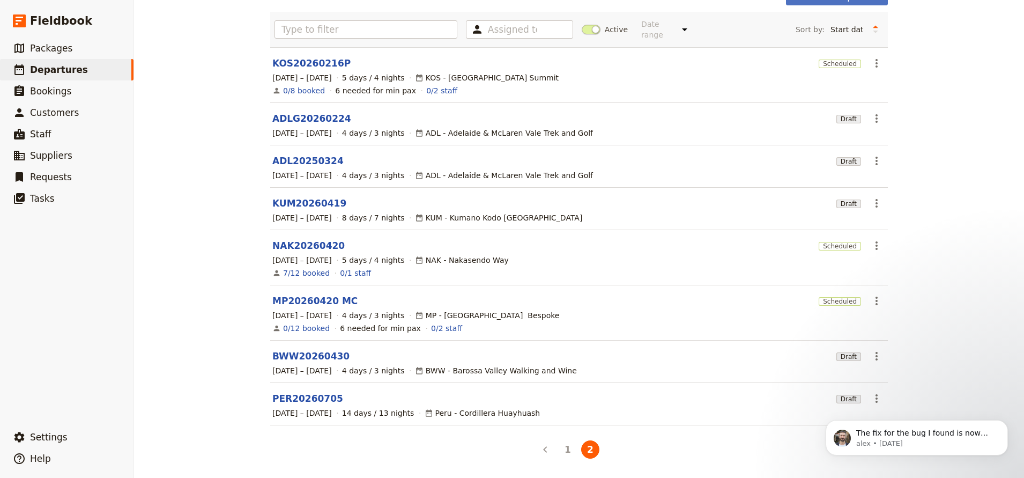
scroll to position [60, 0]
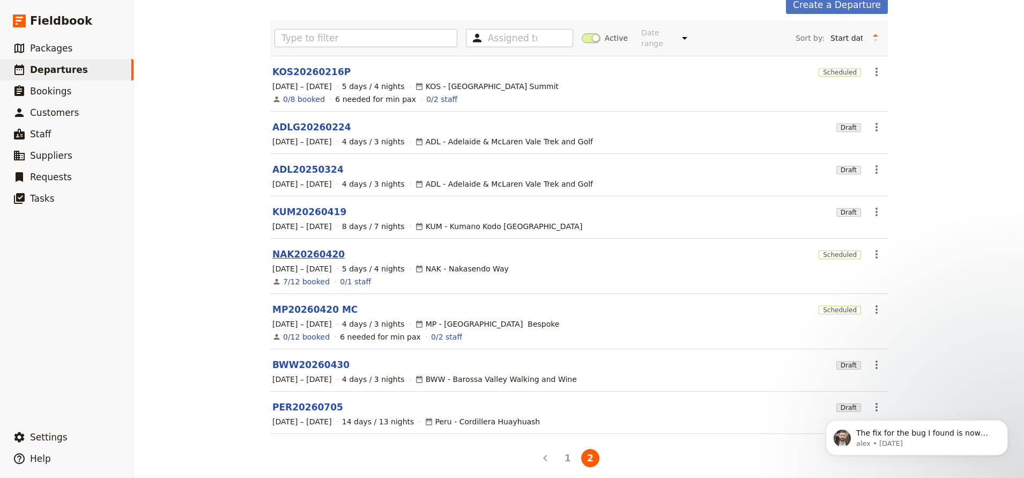
click at [298, 248] on link "NAK20260420" at bounding box center [308, 254] width 72 height 13
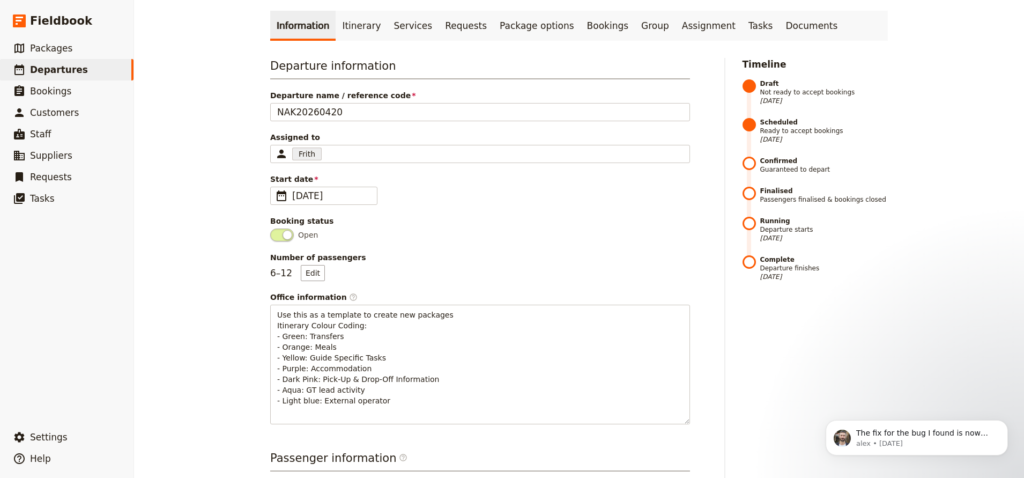
click at [353, 30] on link "Itinerary" at bounding box center [361, 26] width 51 height 30
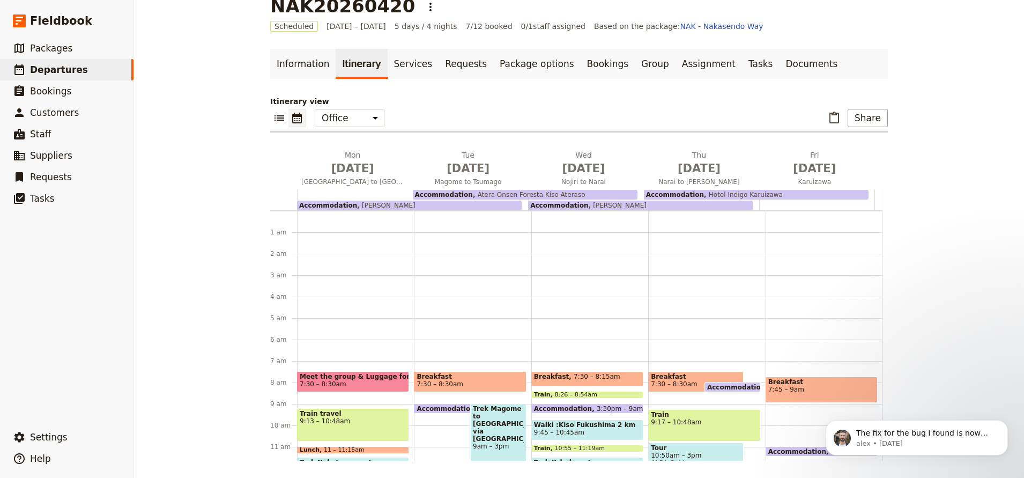
scroll to position [139, 0]
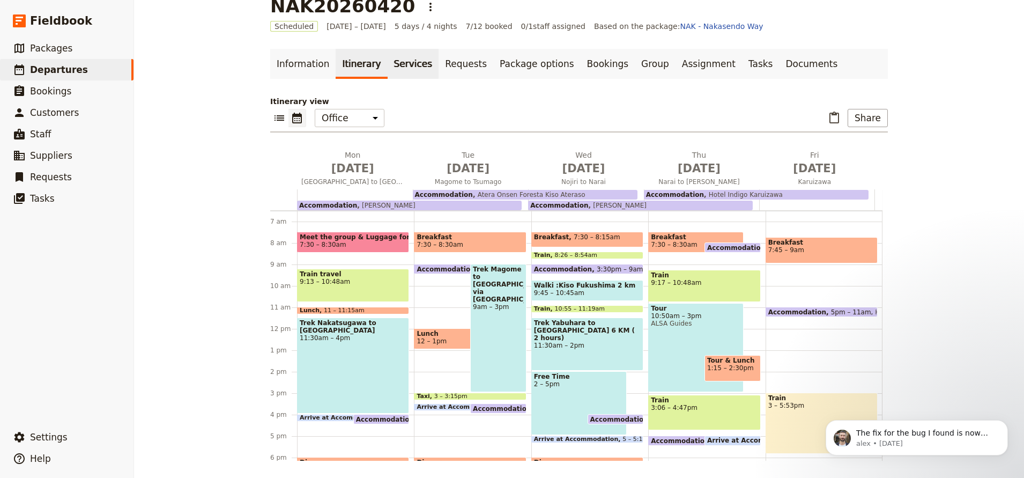
click at [394, 70] on link "Services" at bounding box center [413, 64] width 51 height 30
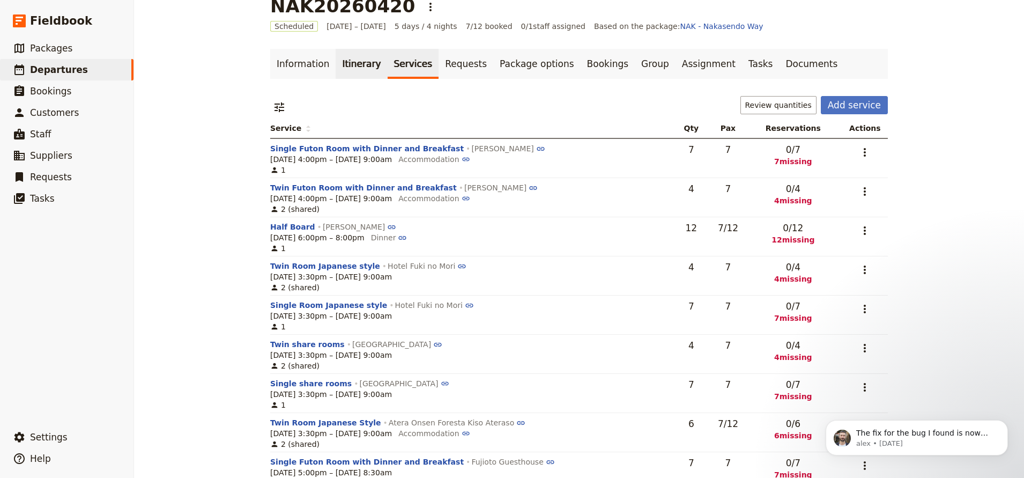
click at [344, 69] on link "Itinerary" at bounding box center [361, 64] width 51 height 30
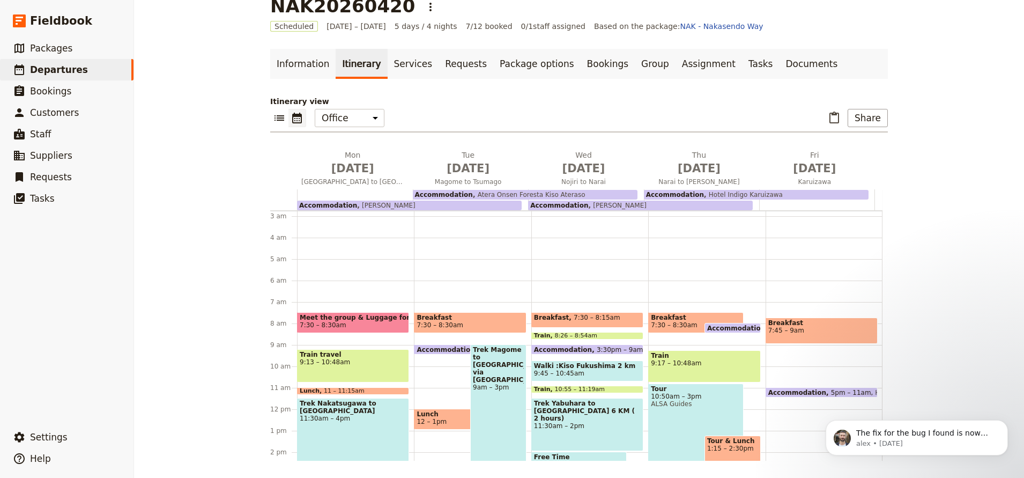
scroll to position [50, 0]
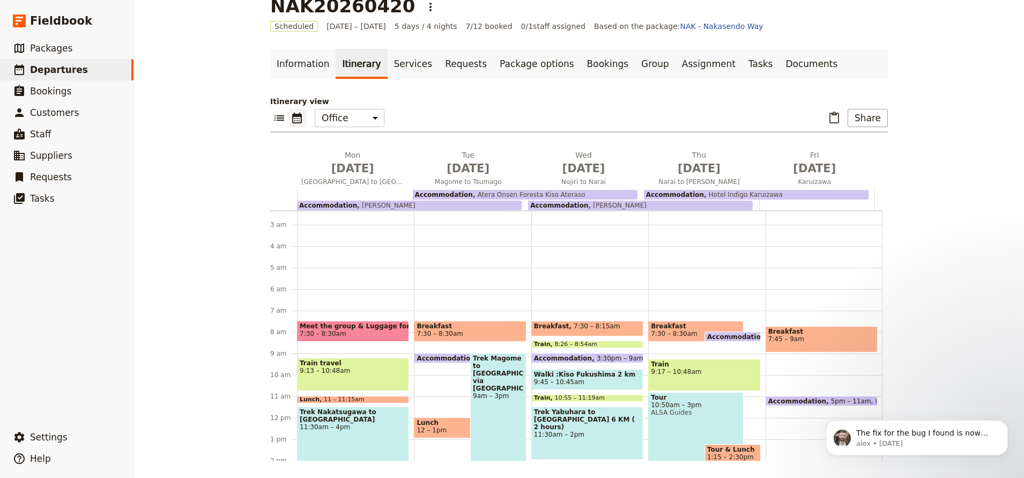
click at [358, 323] on span "Meet the group & Luggage forwarding arranged" at bounding box center [353, 326] width 107 height 8
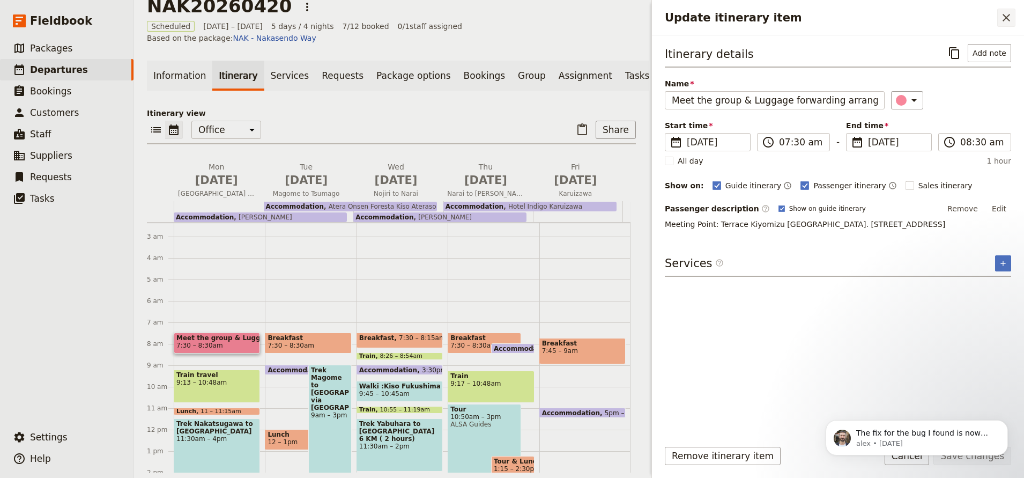
click at [1009, 17] on icon "Close drawer" at bounding box center [1006, 17] width 13 height 13
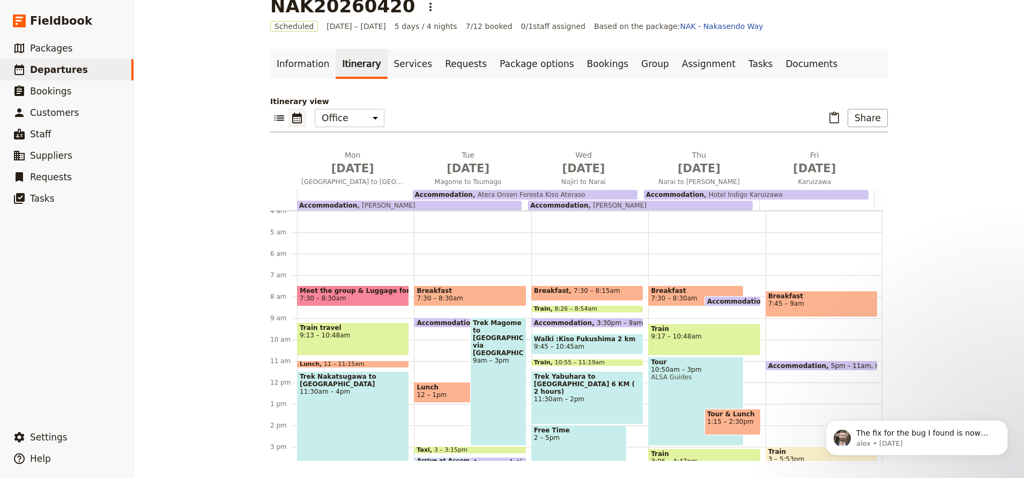
scroll to position [158, 0]
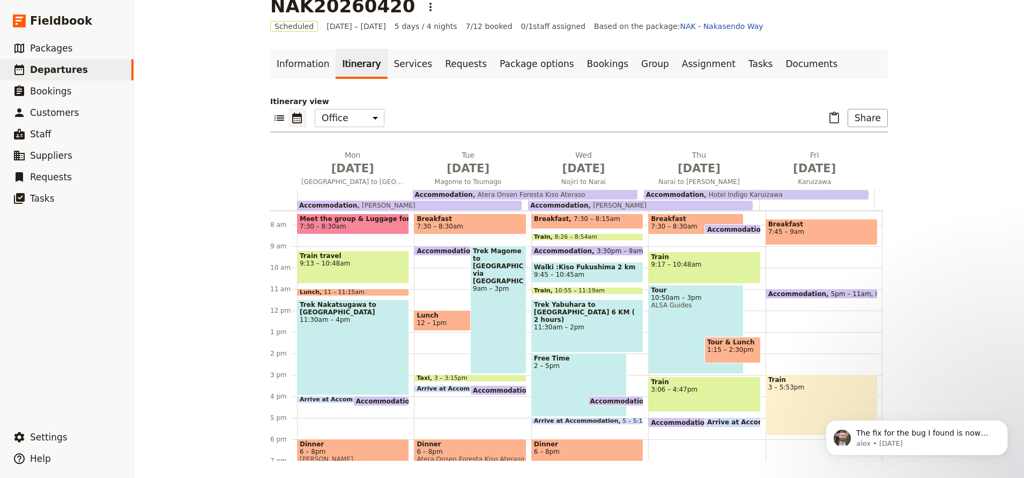
click at [340, 222] on span "Meet the group & Luggage forwarding arranged" at bounding box center [353, 219] width 107 height 8
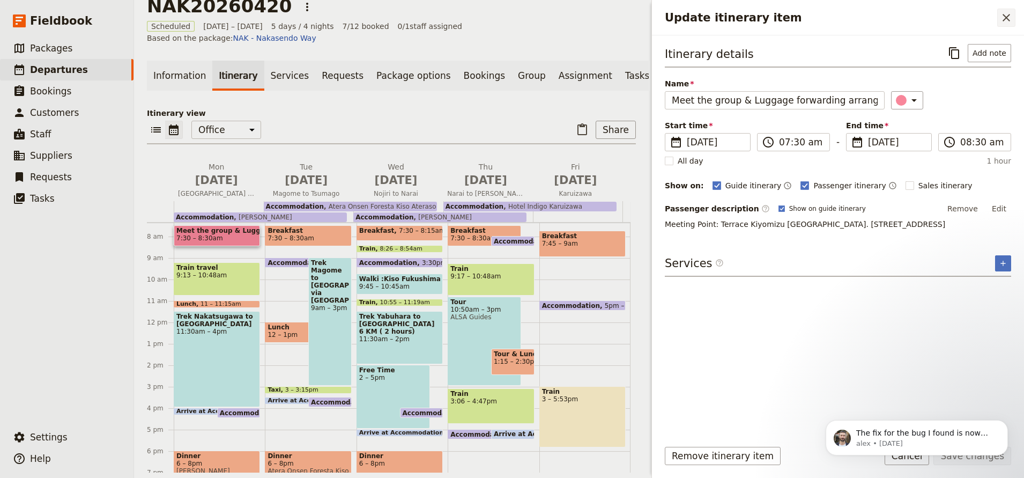
click at [1010, 18] on icon "Close drawer" at bounding box center [1006, 17] width 13 height 13
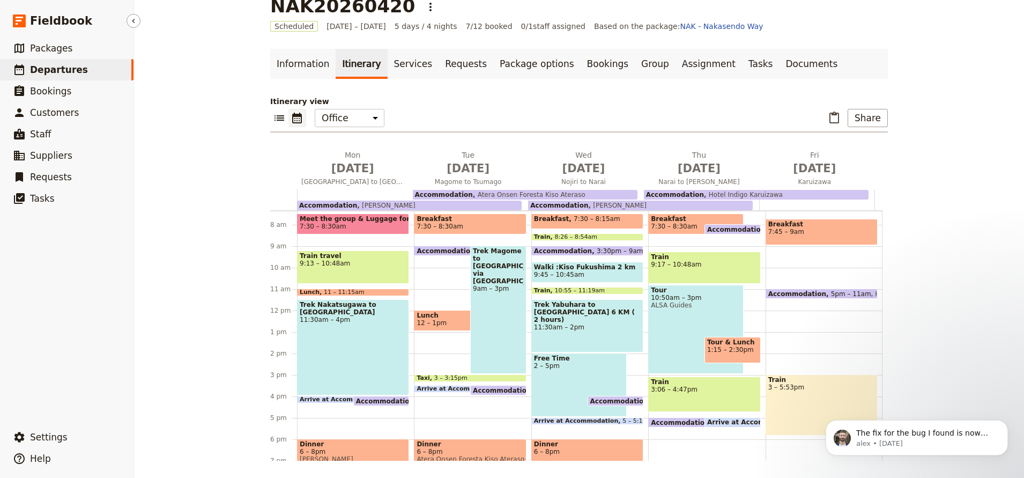
click at [88, 67] on link "​ Departures" at bounding box center [66, 69] width 133 height 21
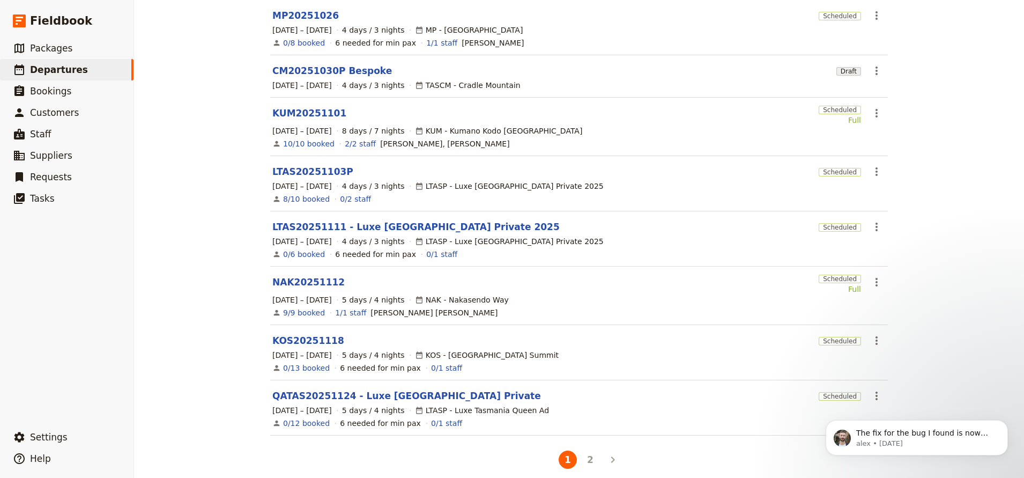
scroll to position [232, 0]
click at [302, 275] on link "NAK20251112" at bounding box center [308, 280] width 72 height 13
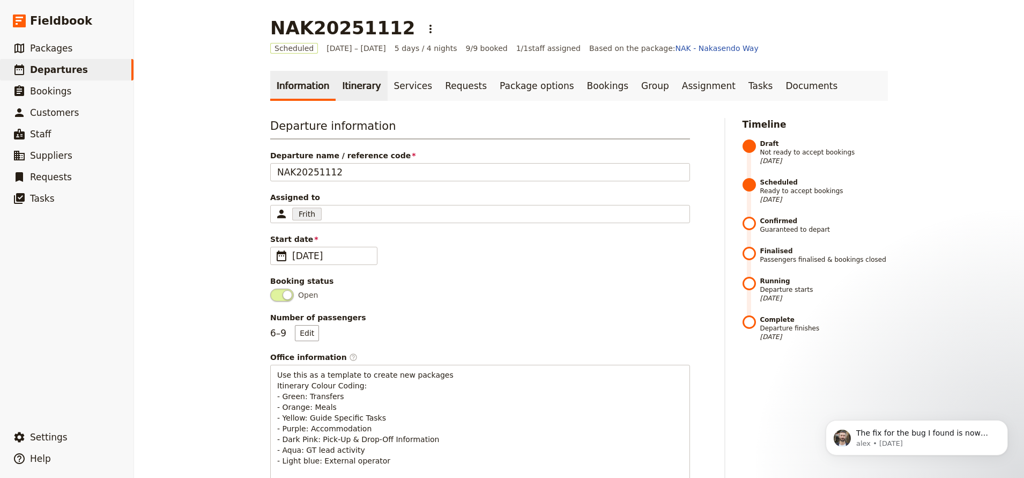
click at [339, 82] on link "Itinerary" at bounding box center [361, 86] width 51 height 30
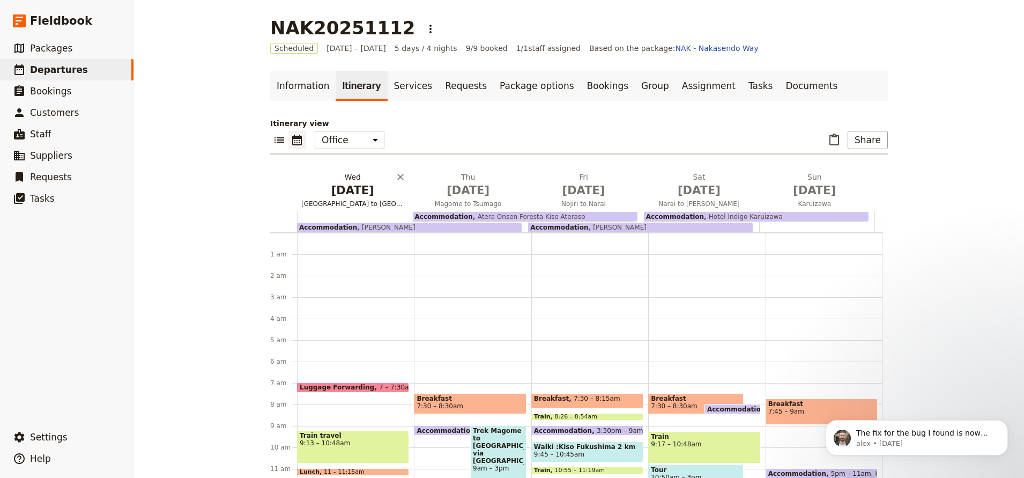
scroll to position [139, 0]
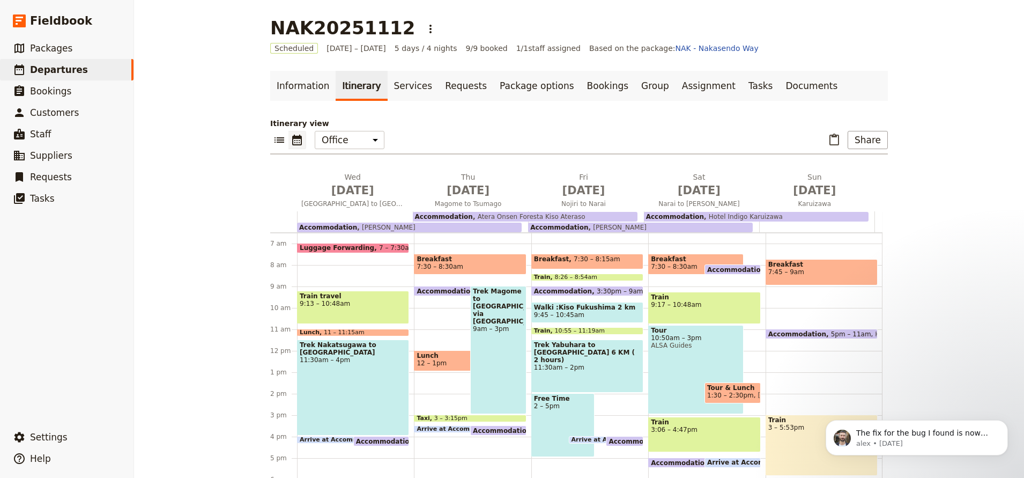
click at [346, 246] on span "Luggage Forwarding" at bounding box center [339, 248] width 79 height 8
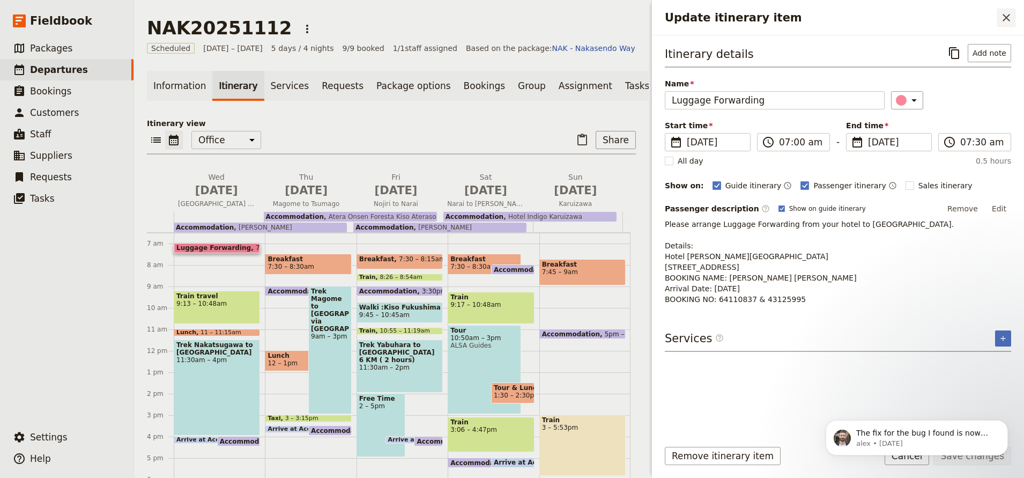
click at [1007, 14] on icon "Close drawer" at bounding box center [1006, 17] width 13 height 13
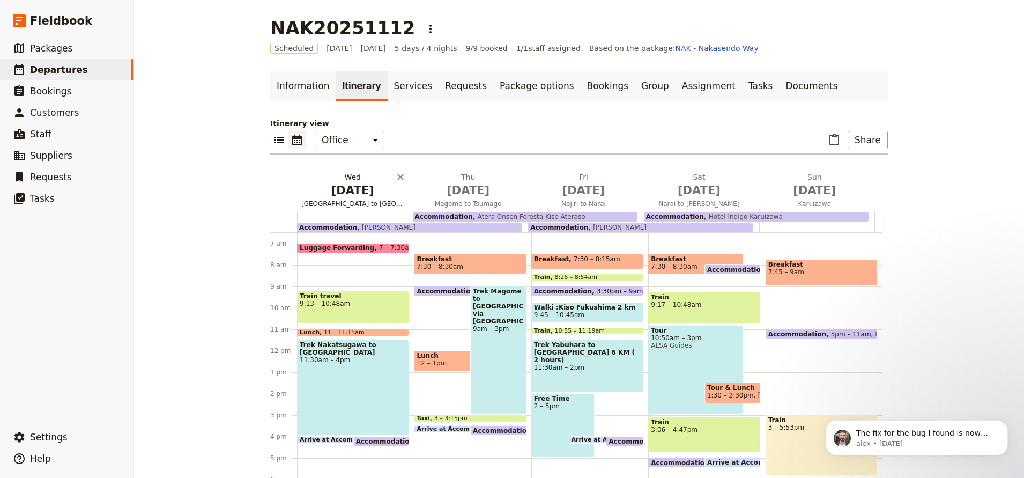
click at [366, 187] on span "Nov 12" at bounding box center [352, 190] width 102 height 16
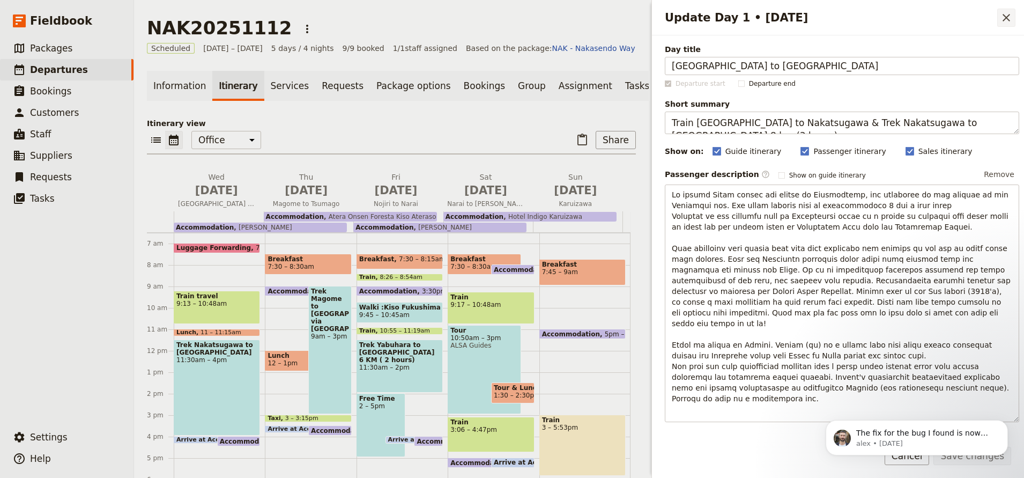
click at [1004, 14] on icon "Close drawer" at bounding box center [1006, 17] width 13 height 13
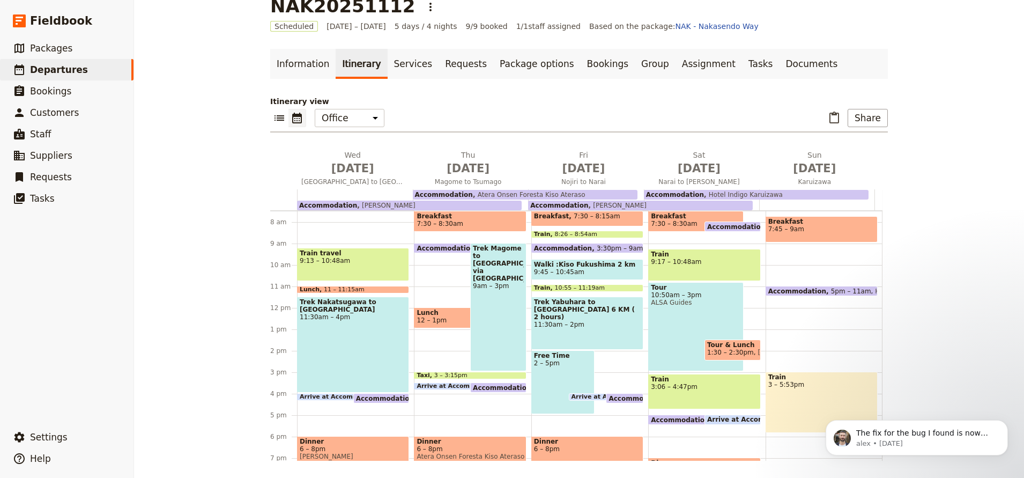
scroll to position [158, 0]
